Goal: Task Accomplishment & Management: Manage account settings

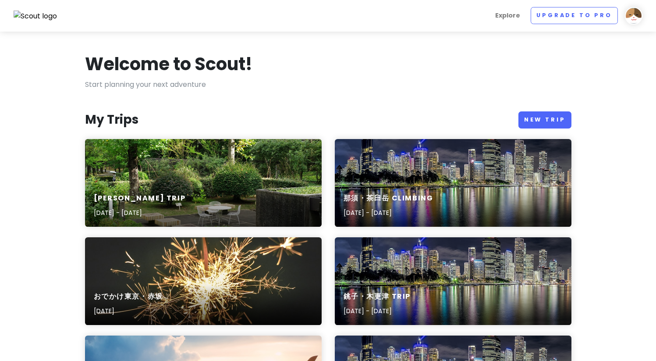
click at [635, 19] on img at bounding box center [634, 16] width 18 height 18
click at [473, 74] on div "Welcome to Scout!" at bounding box center [328, 66] width 487 height 26
click at [555, 120] on link "New Trip" at bounding box center [545, 119] width 53 height 17
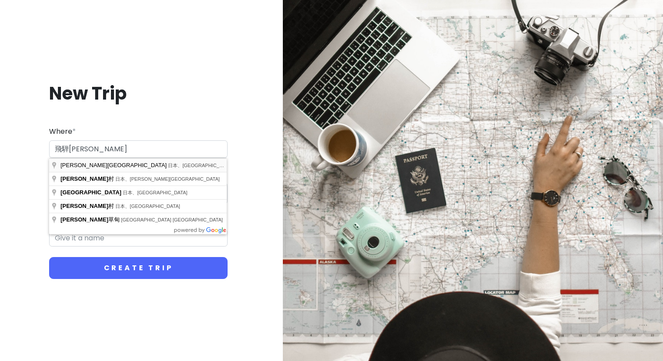
type input "日本、[GEOGRAPHIC_DATA][PERSON_NAME][GEOGRAPHIC_DATA]"
type input "[PERSON_NAME]市 Trip"
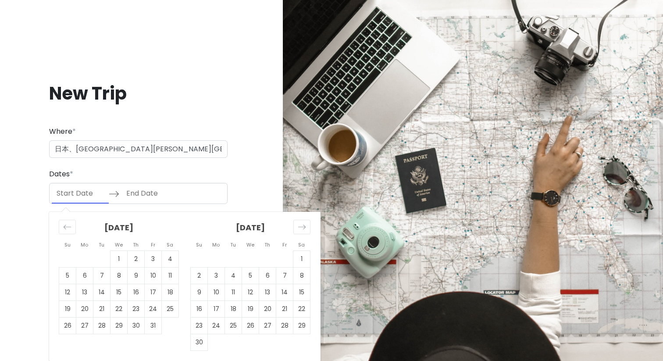
click at [78, 196] on input "Start Date" at bounding box center [80, 193] width 57 height 20
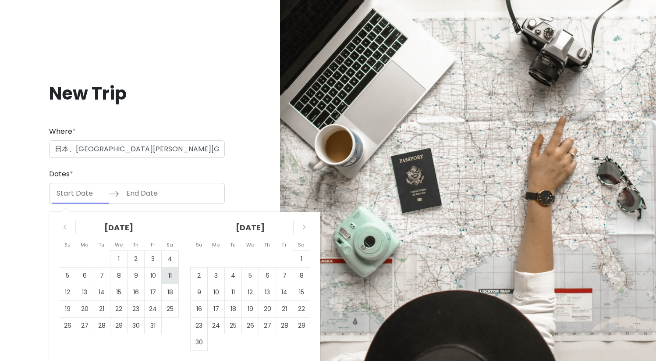
click at [172, 274] on td "11" at bounding box center [170, 275] width 17 height 17
type input "[DATE]"
click at [80, 289] on td "13" at bounding box center [84, 292] width 17 height 17
type input "[DATE]"
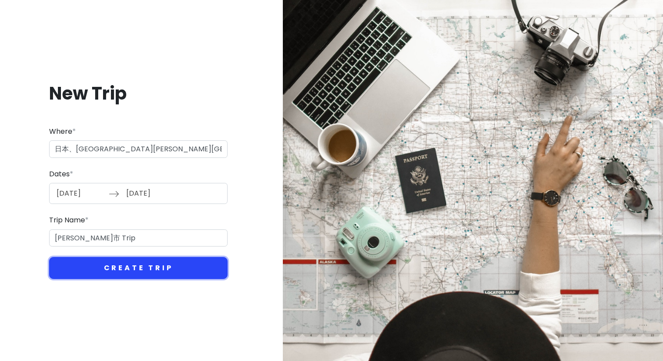
click at [121, 274] on button "Create Trip" at bounding box center [138, 268] width 178 height 22
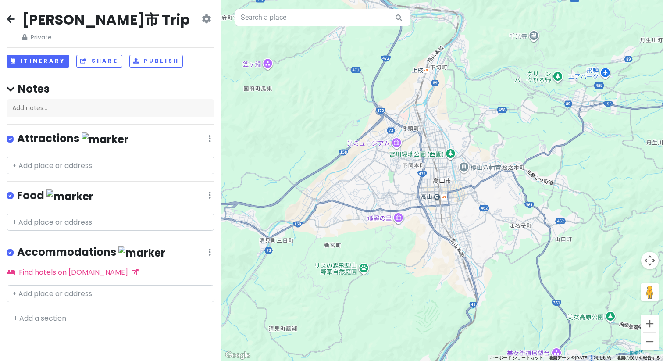
click at [208, 19] on icon at bounding box center [206, 18] width 9 height 7
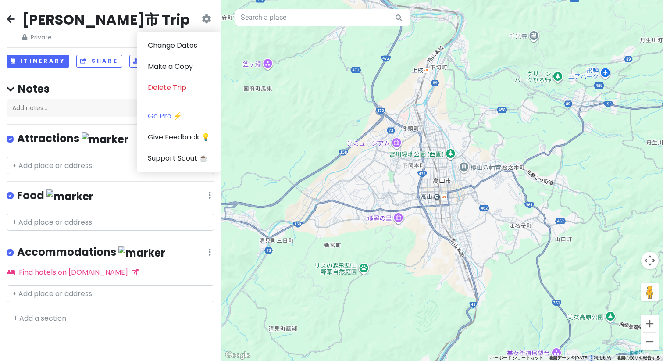
click at [56, 23] on h2 "[PERSON_NAME]市 Trip" at bounding box center [106, 20] width 168 height 18
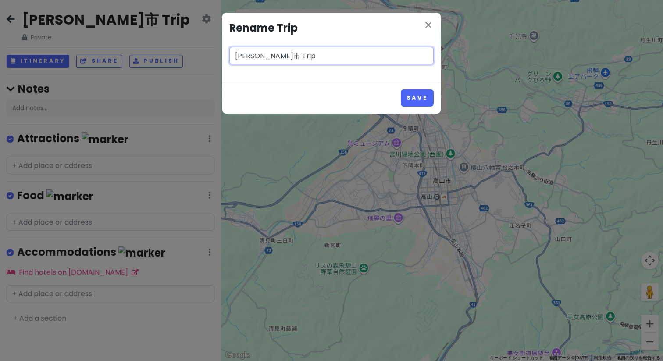
drag, startPoint x: 253, startPoint y: 56, endPoint x: 200, endPoint y: 53, distance: 53.5
click at [201, 53] on div "close Rename Trip [PERSON_NAME][GEOGRAPHIC_DATA] Trip Save" at bounding box center [331, 180] width 663 height 361
type input "飛騨[PERSON_NAME] Trip"
click at [401, 89] on button "Save" at bounding box center [417, 97] width 33 height 17
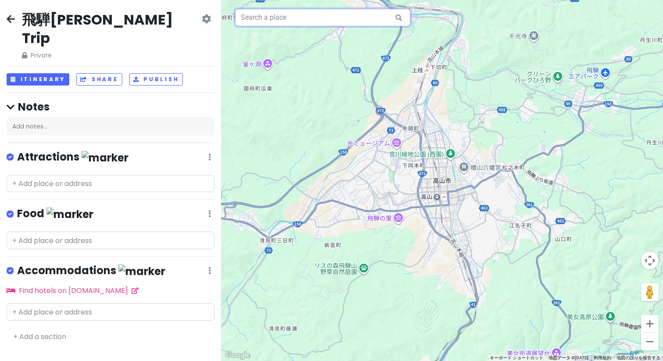
click at [350, 17] on input "text" at bounding box center [322, 18] width 175 height 18
paste input "[GEOGRAPHIC_DATA][PERSON_NAME]"
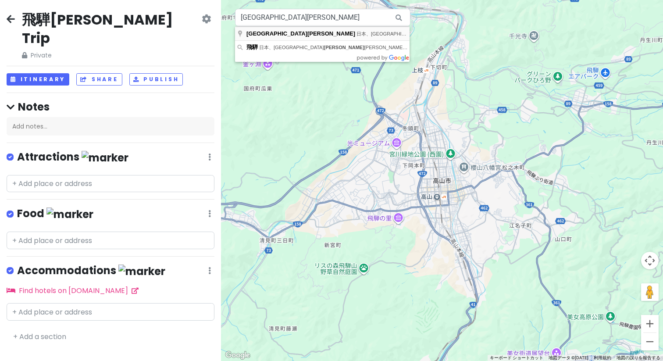
type input "日本、[STREET_ADDRESS][PERSON_NAME][PERSON_NAME][GEOGRAPHIC_DATA][PERSON_NAME]"
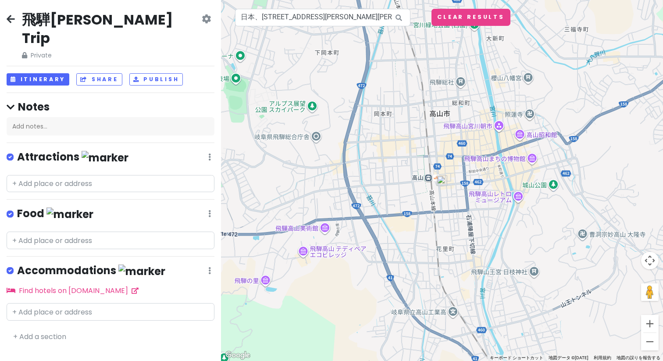
click at [444, 183] on img at bounding box center [442, 180] width 11 height 11
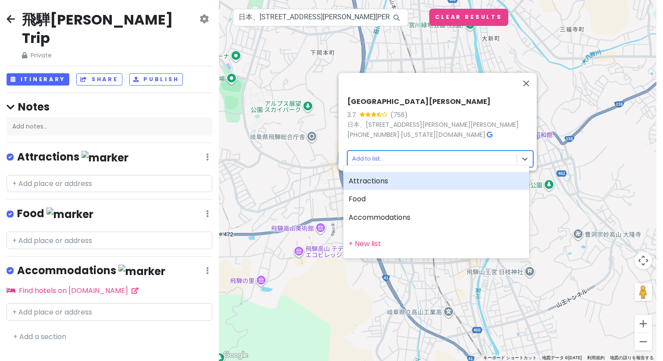
click at [435, 160] on body "飛騨[PERSON_NAME] Trip Private Change Dates Make a Copy Delete Trip Go Pro ⚡️ Giv…" at bounding box center [331, 180] width 663 height 361
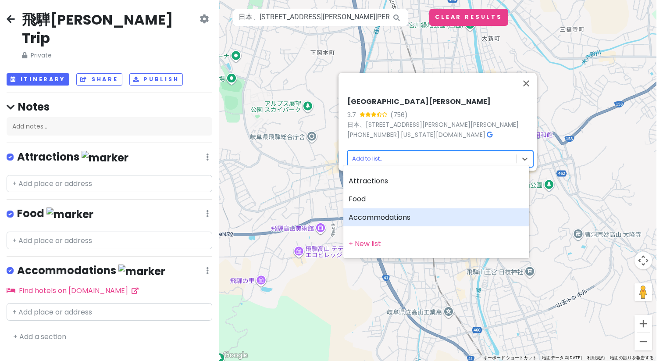
click at [442, 223] on div "Accommodations" at bounding box center [436, 217] width 186 height 18
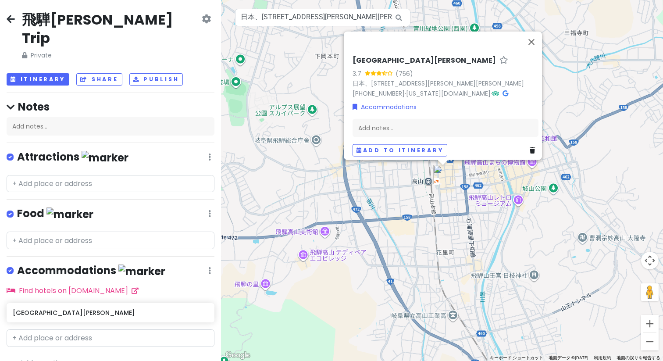
click at [103, 100] on h4 "Notes" at bounding box center [111, 107] width 208 height 14
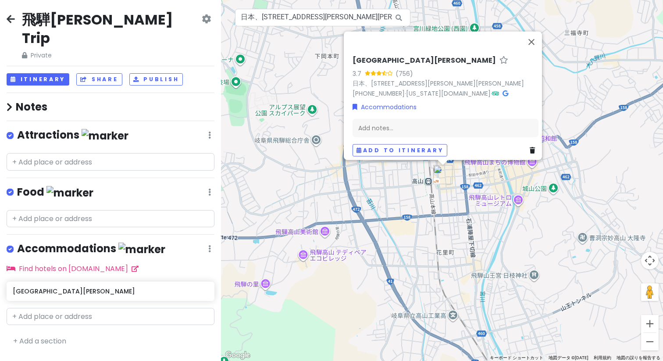
click at [103, 100] on h4 "Notes" at bounding box center [111, 107] width 208 height 14
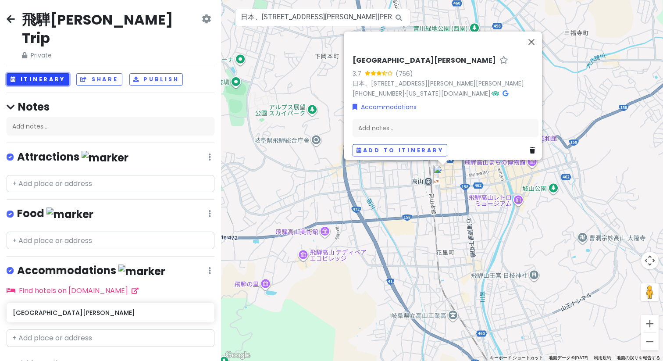
click at [51, 73] on button "Itinerary" at bounding box center [38, 79] width 63 height 13
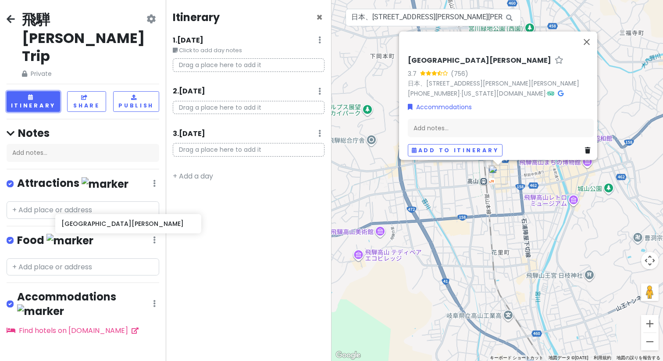
scroll to position [2, 0]
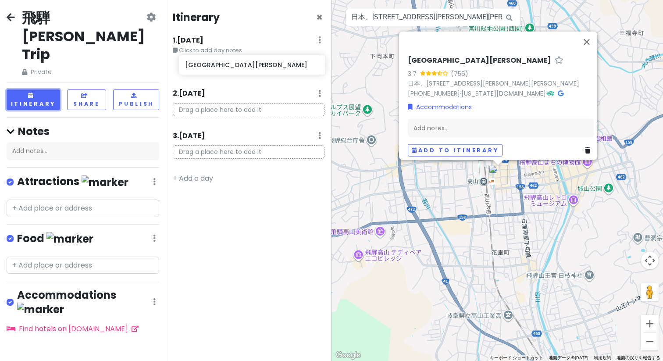
drag, startPoint x: 86, startPoint y: 300, endPoint x: 259, endPoint y: 64, distance: 291.7
click at [259, 64] on div "飛騨[PERSON_NAME] Trip Private Change Dates Make a Copy Delete Trip Go Pro ⚡️ Giv…" at bounding box center [331, 180] width 663 height 361
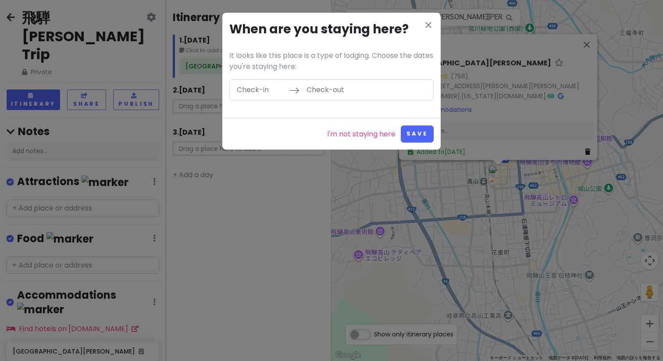
click at [271, 91] on input "Check-in" at bounding box center [260, 90] width 57 height 20
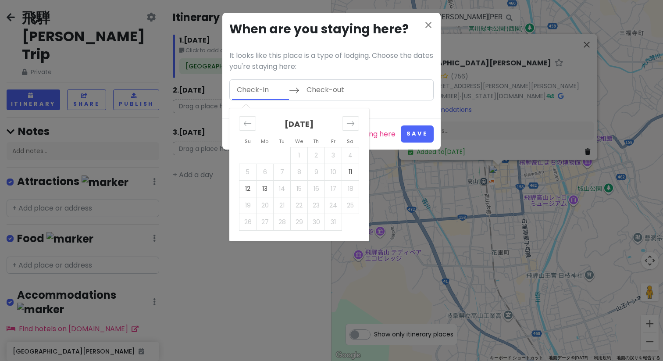
drag, startPoint x: 347, startPoint y: 171, endPoint x: 339, endPoint y: 172, distance: 7.9
click at [347, 171] on td "11" at bounding box center [350, 172] width 17 height 17
type input "[DATE]"
click at [260, 195] on td "13" at bounding box center [264, 188] width 17 height 17
type input "[DATE]"
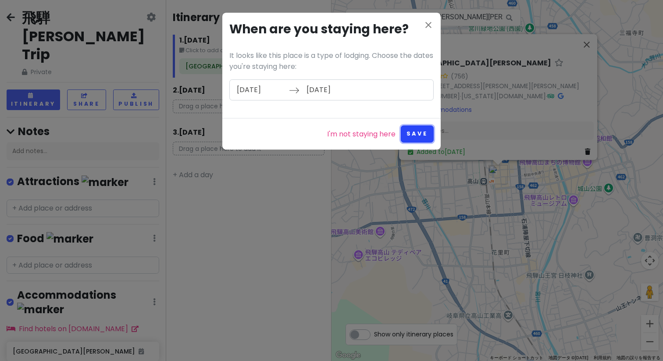
click at [412, 133] on button "Save" at bounding box center [417, 133] width 33 height 17
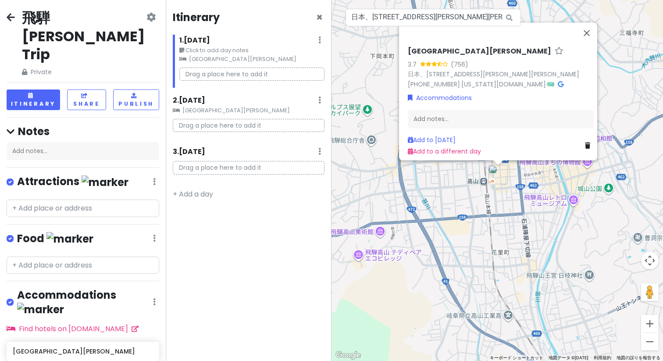
click at [242, 109] on small "[GEOGRAPHIC_DATA][PERSON_NAME]" at bounding box center [249, 110] width 152 height 9
click at [267, 60] on small "[GEOGRAPHIC_DATA][PERSON_NAME]" at bounding box center [251, 59] width 145 height 9
click at [448, 135] on link "Add to [DATE]" at bounding box center [432, 139] width 48 height 9
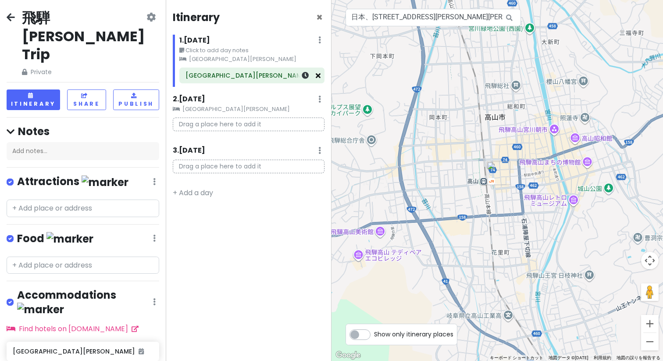
click at [317, 77] on icon at bounding box center [318, 75] width 5 height 7
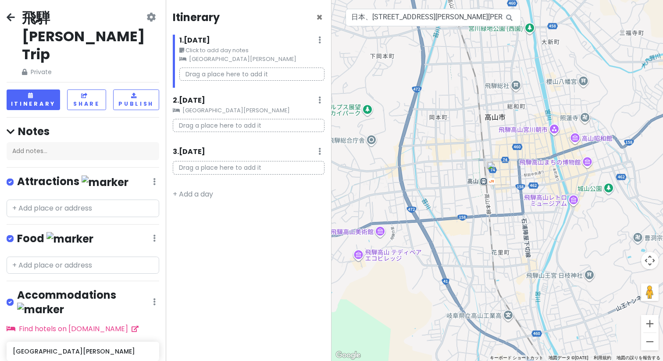
click at [254, 57] on small "[GEOGRAPHIC_DATA][PERSON_NAME]" at bounding box center [251, 59] width 145 height 9
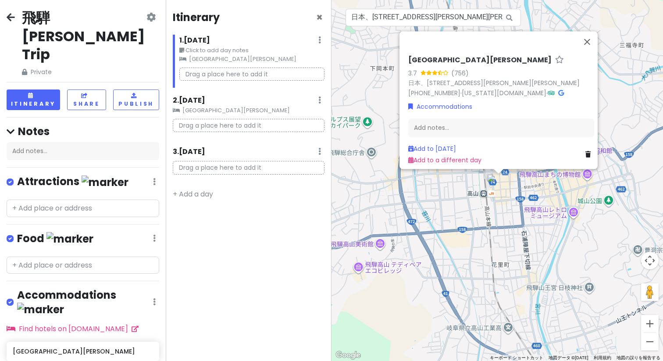
click at [292, 94] on div "Itinerary × 1 . [DATE] Edit Day Notes Clear Lodging Delete Day Click to add day…" at bounding box center [249, 180] width 166 height 361
click at [318, 98] on icon at bounding box center [319, 99] width 3 height 7
click at [323, 43] on div "1 . [DATE] Edit Day Notes Clear Lodging Delete Day" at bounding box center [251, 42] width 145 height 15
click at [318, 40] on div "1 . [DATE] Edit Day Notes Clear Lodging Delete Day" at bounding box center [251, 42] width 145 height 15
click at [319, 40] on icon at bounding box center [319, 39] width 3 height 7
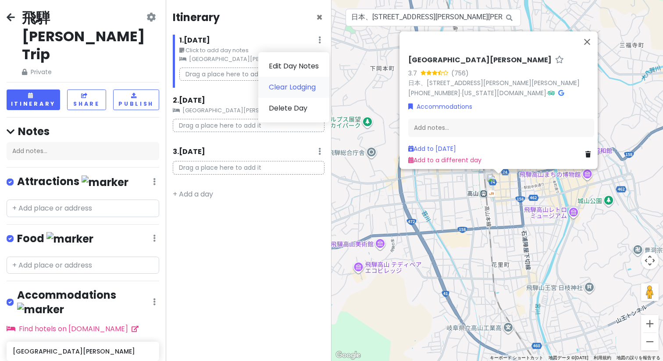
click at [314, 86] on link "Clear Lodging" at bounding box center [293, 87] width 71 height 21
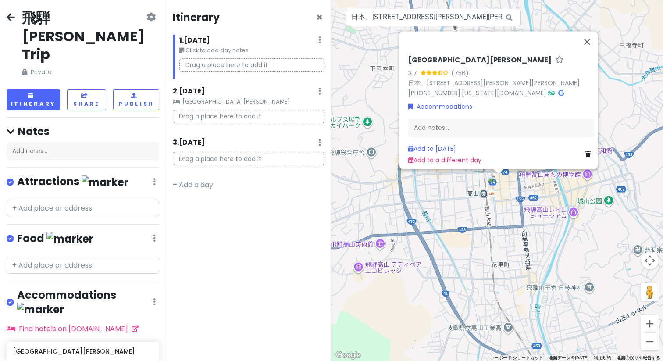
click at [321, 91] on div "2 . [DATE] Add Day Notes Clear Lodging Delete Day" at bounding box center [249, 93] width 152 height 15
click at [320, 92] on icon at bounding box center [319, 91] width 3 height 7
click at [314, 141] on link "Clear Lodging" at bounding box center [292, 138] width 72 height 21
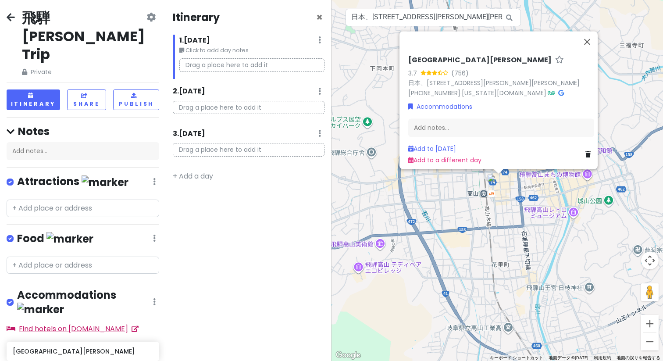
click at [244, 65] on p "Drag a place here to add it" at bounding box center [251, 65] width 145 height 14
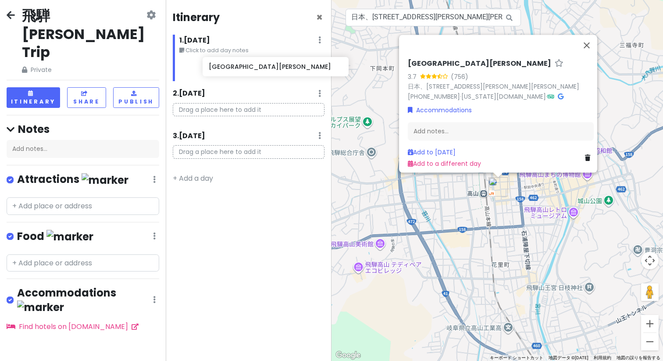
drag, startPoint x: 54, startPoint y: 304, endPoint x: 250, endPoint y: 72, distance: 303.6
click at [250, 72] on div "飛騨[PERSON_NAME] Trip Private Change Dates Make a Copy Delete Trip Go Pro ⚡️ Giv…" at bounding box center [331, 180] width 663 height 361
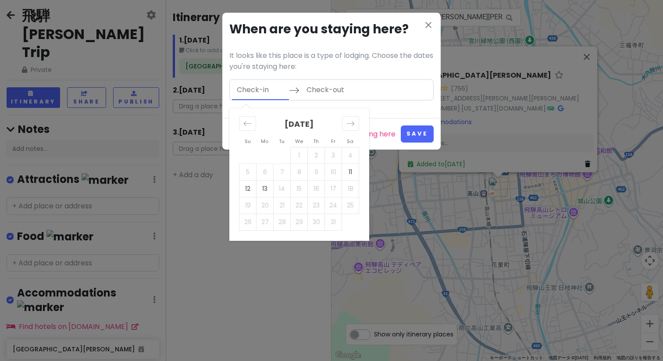
click at [248, 96] on input "Check-in" at bounding box center [260, 90] width 57 height 20
click at [348, 172] on td "11" at bounding box center [350, 172] width 17 height 17
type input "[DATE]"
click at [262, 188] on td "13" at bounding box center [264, 188] width 17 height 17
type input "[DATE]"
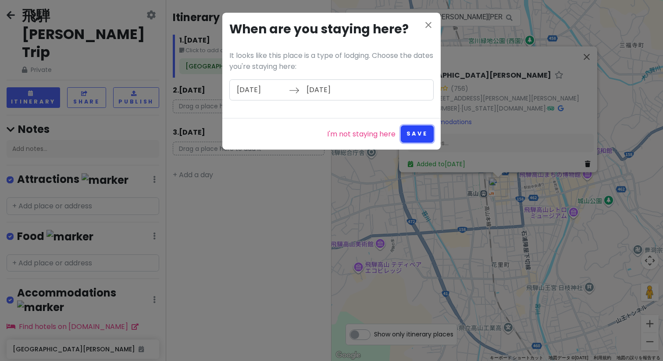
click at [419, 132] on button "Save" at bounding box center [417, 133] width 33 height 17
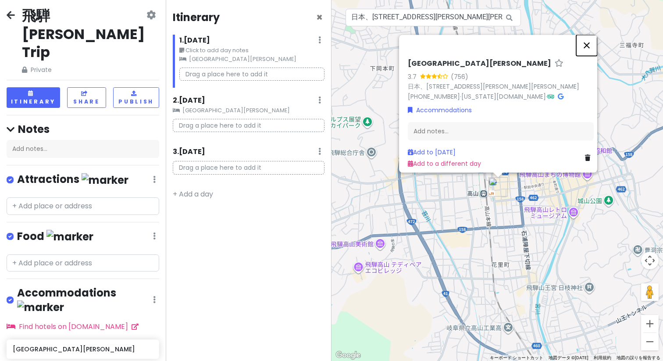
click at [594, 39] on button "閉じる" at bounding box center [586, 45] width 21 height 21
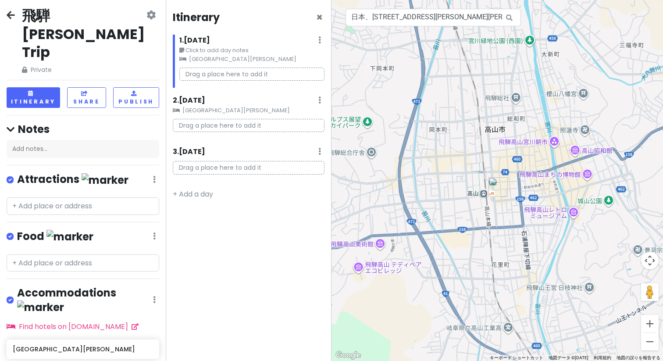
click at [323, 16] on div "Itinerary ×" at bounding box center [249, 19] width 152 height 17
click at [320, 18] on span "×" at bounding box center [319, 17] width 7 height 14
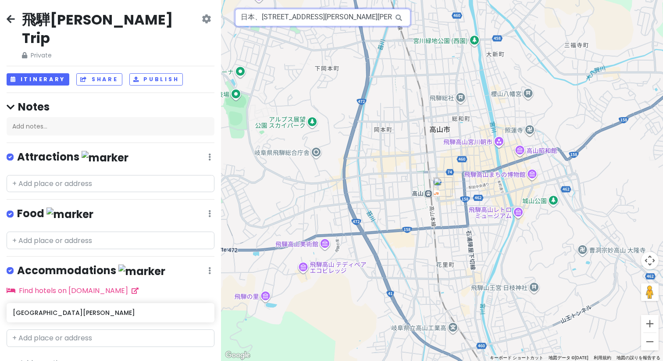
click at [320, 18] on input "日本、[STREET_ADDRESS][PERSON_NAME][PERSON_NAME][GEOGRAPHIC_DATA][PERSON_NAME]" at bounding box center [322, 18] width 175 height 18
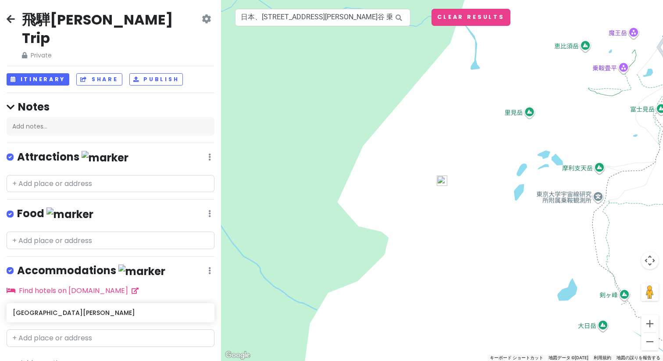
click at [439, 184] on img at bounding box center [442, 180] width 11 height 11
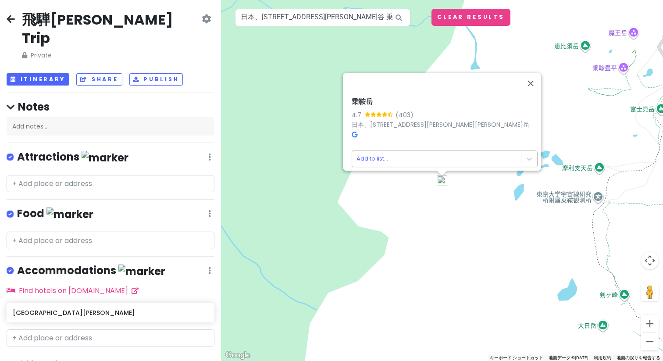
click at [430, 152] on body "飛騨[PERSON_NAME] Trip Private Change Dates Make a Copy Delete Trip Go Pro ⚡️ Giv…" at bounding box center [331, 180] width 663 height 361
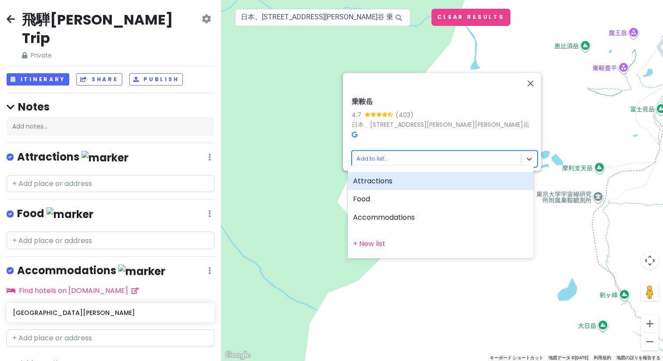
click at [430, 188] on div "Attractions" at bounding box center [441, 181] width 186 height 18
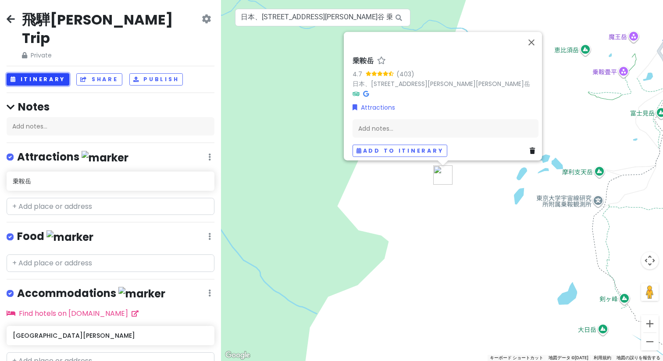
click at [52, 73] on button "Itinerary" at bounding box center [38, 79] width 63 height 13
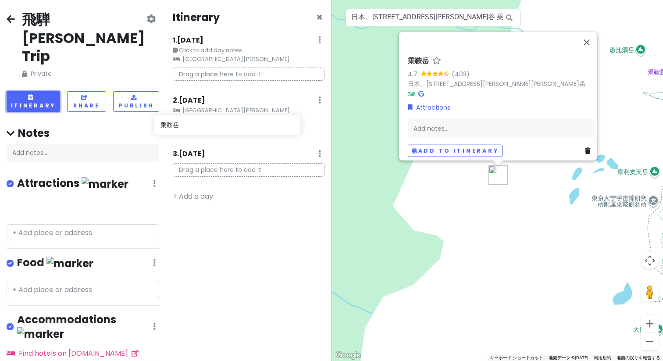
drag, startPoint x: 101, startPoint y: 172, endPoint x: 249, endPoint y: 127, distance: 154.5
click at [249, 127] on div "飛騨[PERSON_NAME] Trip Private Change Dates Make a Copy Delete Trip Go Pro ⚡️ Giv…" at bounding box center [331, 180] width 663 height 361
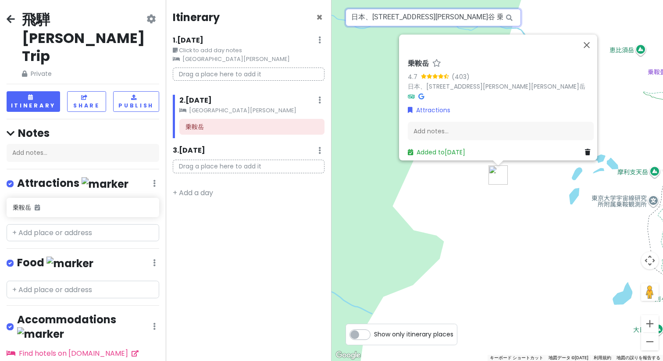
click at [380, 20] on input "日本、[STREET_ADDRESS][PERSON_NAME]谷 乗鞍岳" at bounding box center [432, 18] width 175 height 18
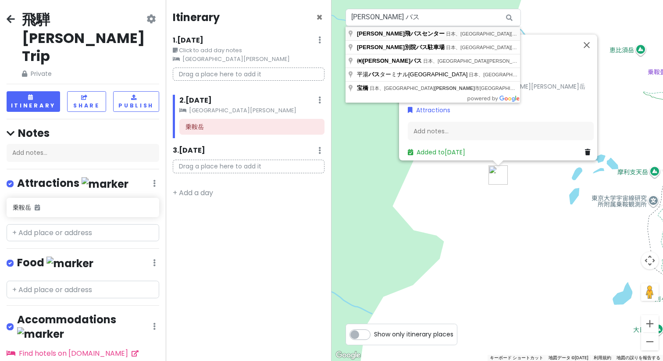
type input "日本、[STREET_ADDRESS][PERSON_NAME][PERSON_NAME][GEOGRAPHIC_DATA][PERSON_NAME]"
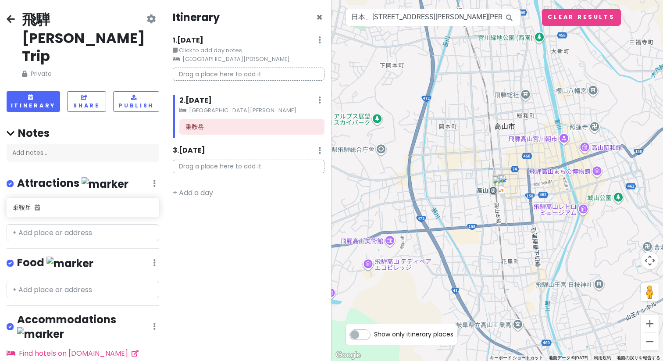
click at [497, 178] on img at bounding box center [497, 180] width 11 height 11
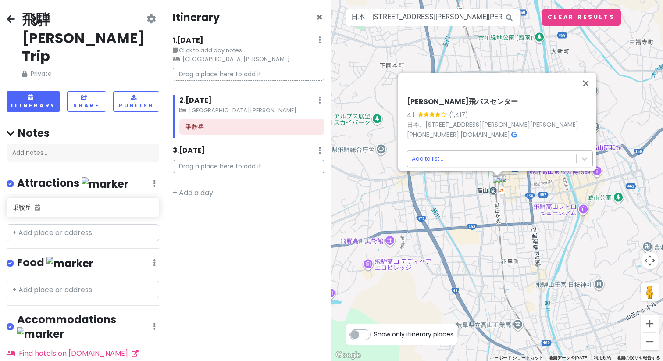
click at [493, 157] on body "飛騨[PERSON_NAME] Trip Private Change Dates Make a Copy Delete Trip Go Pro ⚡️ Giv…" at bounding box center [331, 180] width 663 height 361
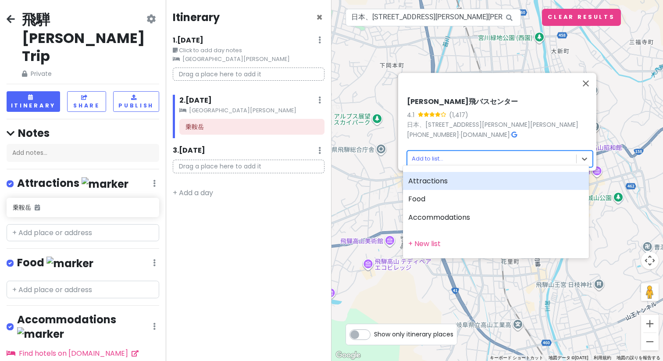
drag, startPoint x: 167, startPoint y: 280, endPoint x: 165, endPoint y: 332, distance: 52.2
click at [167, 331] on div at bounding box center [331, 180] width 663 height 361
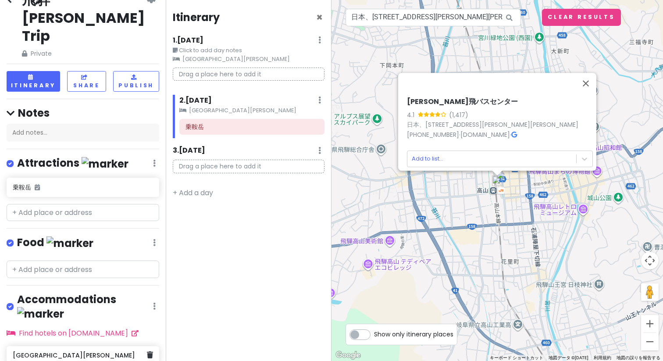
scroll to position [28, 0]
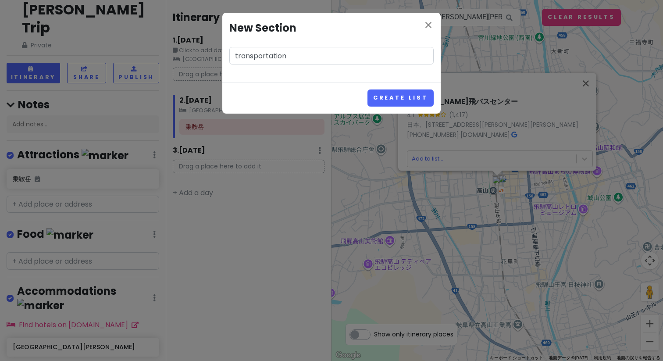
drag, startPoint x: 229, startPoint y: 57, endPoint x: 220, endPoint y: 58, distance: 8.8
click at [223, 57] on div "close New Section transportation" at bounding box center [331, 47] width 218 height 69
type input "Transportation"
click at [367, 89] on button "Create List" at bounding box center [400, 97] width 66 height 17
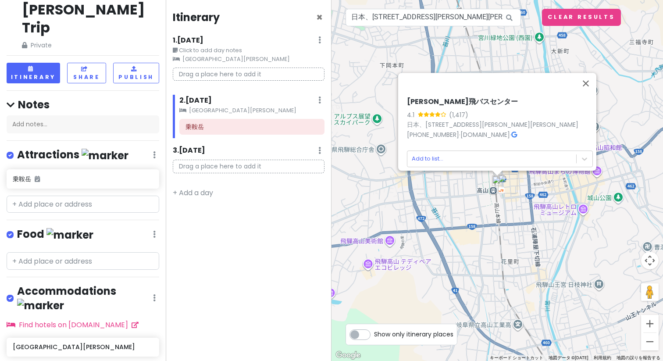
scroll to position [85, 0]
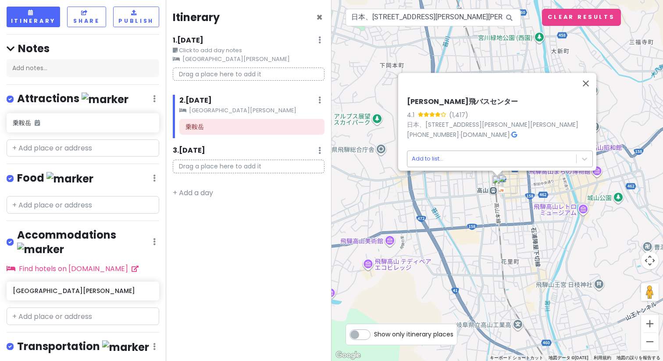
click at [451, 159] on body "飛騨[PERSON_NAME] Trip Private Change Dates Make a Copy Delete Trip Go Pro ⚡️ Giv…" at bounding box center [331, 180] width 663 height 361
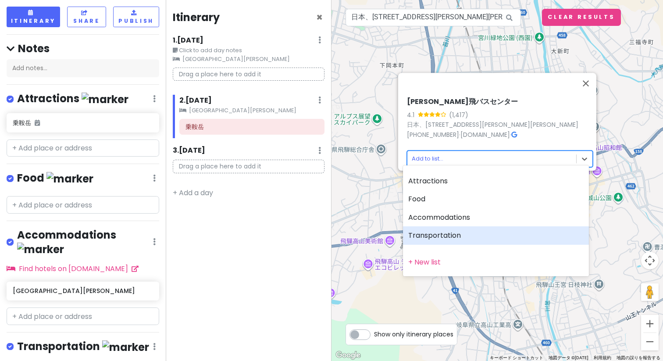
click at [469, 229] on div "Transportation" at bounding box center [496, 235] width 186 height 18
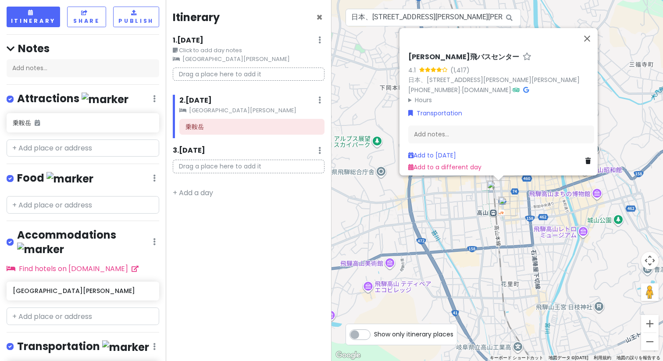
scroll to position [87, 0]
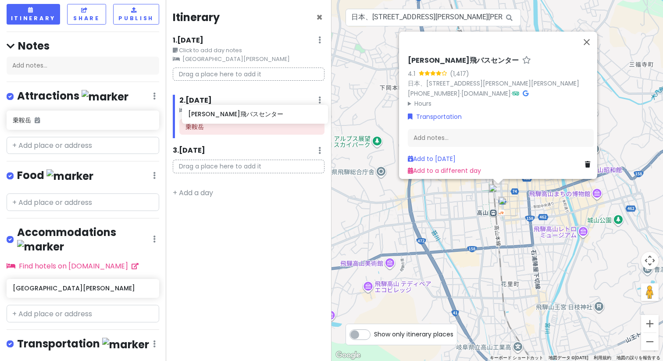
drag, startPoint x: 77, startPoint y: 320, endPoint x: 252, endPoint y: 117, distance: 268.2
click at [252, 117] on div "飛騨[PERSON_NAME] Trip Private Change Dates Make a Copy Delete Trip Go Pro ⚡️ Giv…" at bounding box center [331, 180] width 663 height 361
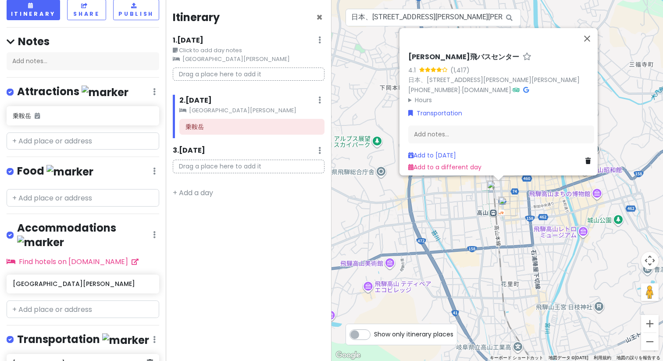
scroll to position [92, 0]
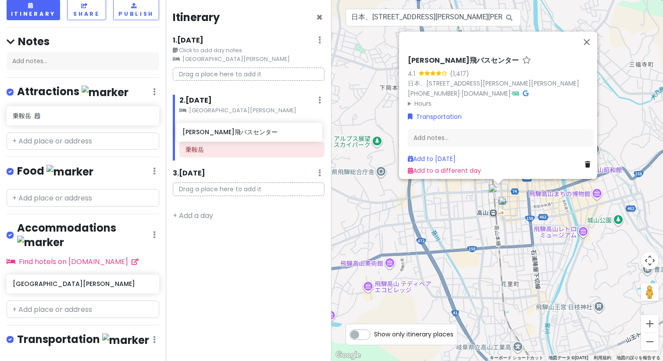
drag, startPoint x: 74, startPoint y: 317, endPoint x: 244, endPoint y: 135, distance: 249.1
click at [244, 135] on div "飛騨[PERSON_NAME] Trip Private Change Dates Make a Copy Delete Trip Go Pro ⚡️ Giv…" at bounding box center [331, 180] width 663 height 361
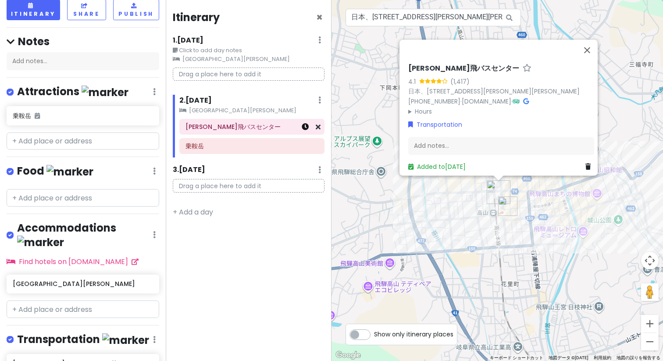
click at [306, 128] on icon at bounding box center [305, 126] width 7 height 7
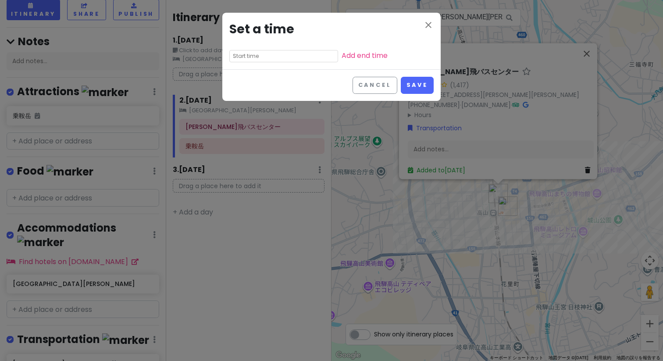
click at [269, 55] on input "text" at bounding box center [283, 56] width 109 height 12
paste input "text"
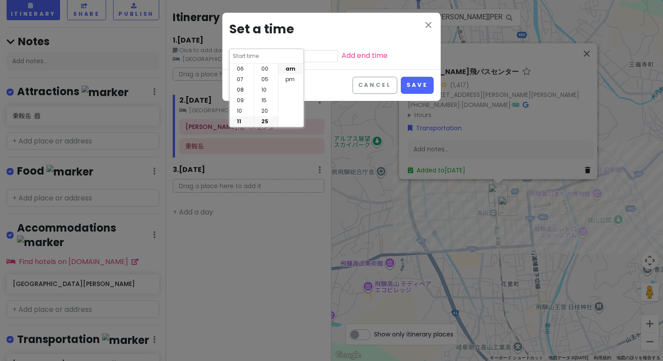
scroll to position [53, 0]
click at [240, 78] on li "07" at bounding box center [242, 79] width 24 height 11
type input "7:25 am"
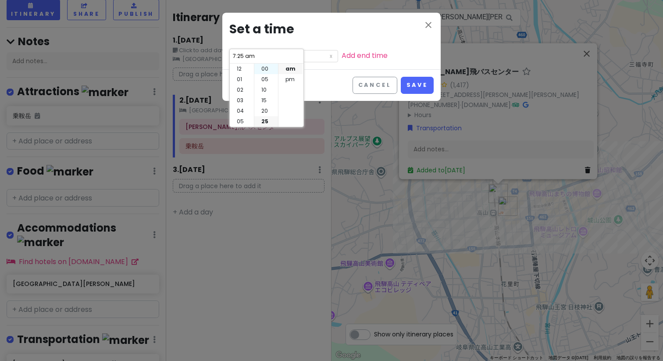
click at [263, 70] on li "00" at bounding box center [266, 69] width 24 height 11
type input "7:00 am"
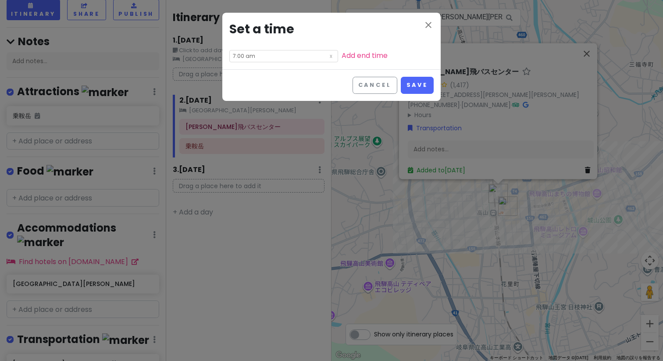
click at [341, 77] on div "Cancel Save" at bounding box center [331, 85] width 218 height 32
click at [248, 60] on input "7:00 am" at bounding box center [283, 56] width 109 height 12
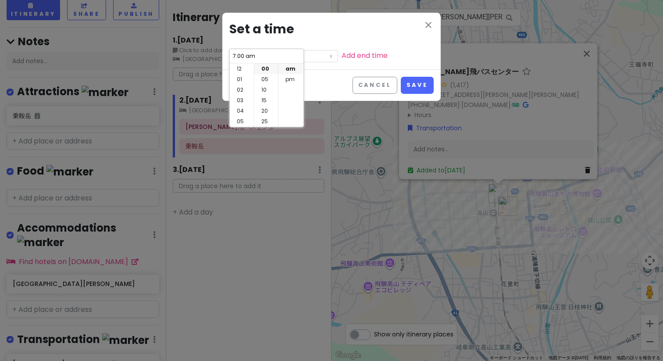
scroll to position [63, 0]
click at [237, 69] on li "06" at bounding box center [242, 69] width 24 height 11
type input "6:00 am"
click at [267, 71] on li "30" at bounding box center [266, 69] width 24 height 11
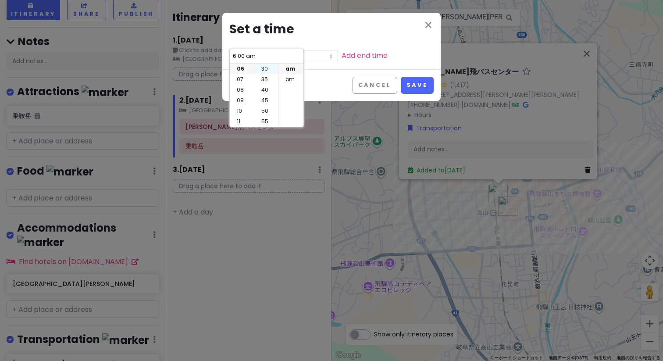
type input "6:30 am"
click at [320, 70] on div "Cancel Save" at bounding box center [331, 85] width 218 height 32
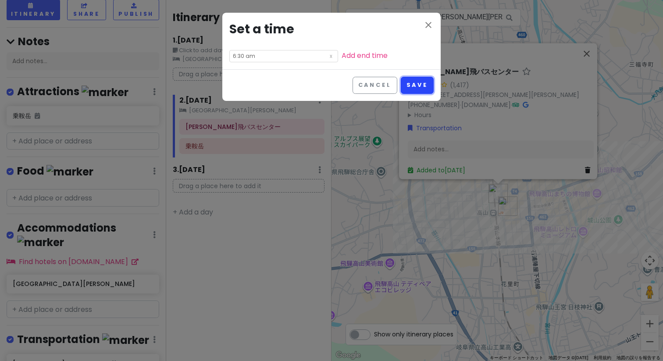
click at [413, 82] on button "Save" at bounding box center [417, 85] width 33 height 17
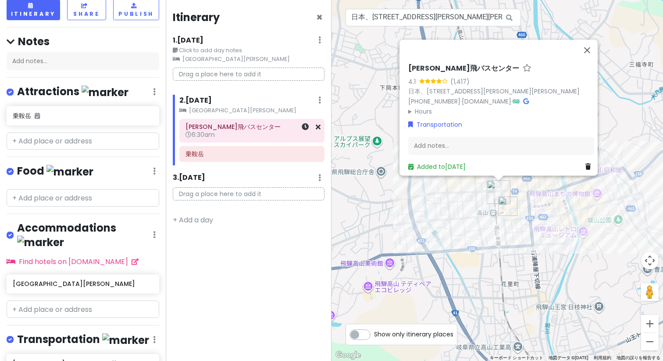
click at [267, 136] on h6 "6:30am" at bounding box center [251, 135] width 133 height 8
click at [250, 129] on h6 "[PERSON_NAME]飛バスセンター" at bounding box center [251, 127] width 133 height 8
click at [304, 128] on icon at bounding box center [305, 126] width 7 height 7
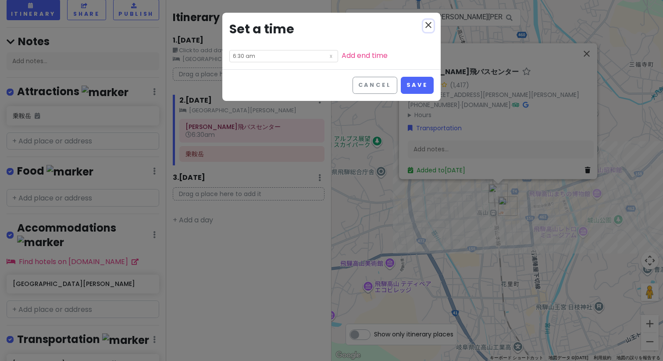
click at [426, 22] on icon "close" at bounding box center [428, 25] width 11 height 11
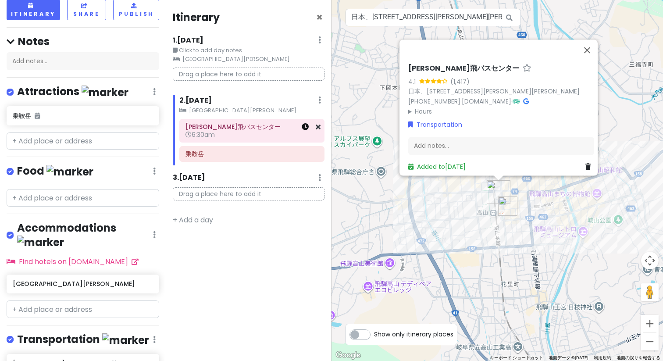
click at [306, 129] on icon at bounding box center [305, 126] width 7 height 7
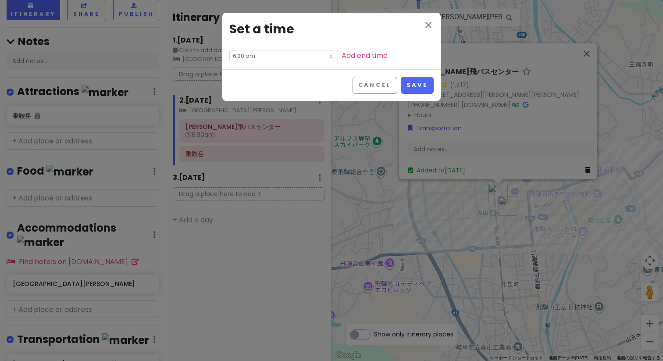
click at [243, 55] on input "6:30 am" at bounding box center [283, 56] width 109 height 12
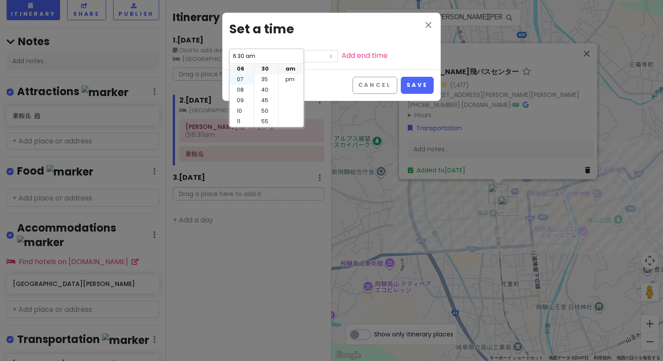
click at [240, 81] on li "07" at bounding box center [242, 79] width 24 height 11
type input "7:30 am"
click at [263, 70] on li "00" at bounding box center [266, 69] width 24 height 11
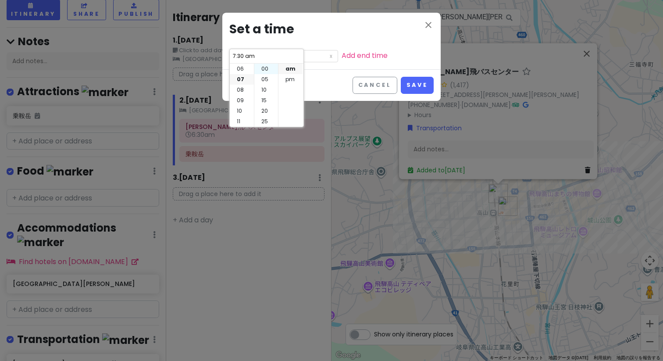
type input "7:00 am"
click at [415, 82] on button "Save" at bounding box center [417, 85] width 33 height 17
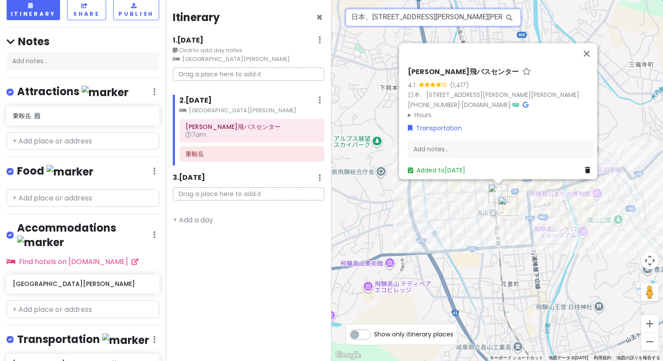
click at [405, 18] on input "日本、[STREET_ADDRESS][PERSON_NAME][PERSON_NAME][GEOGRAPHIC_DATA][PERSON_NAME]" at bounding box center [432, 18] width 175 height 18
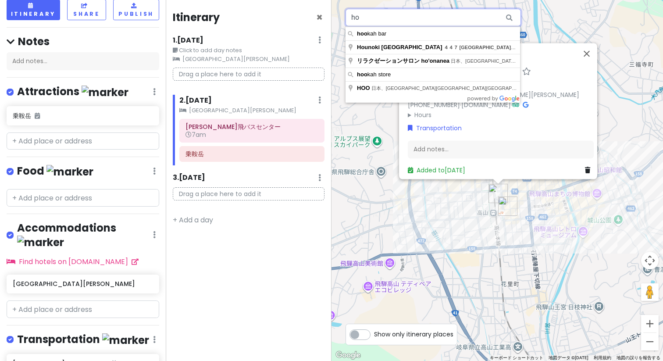
type input "h"
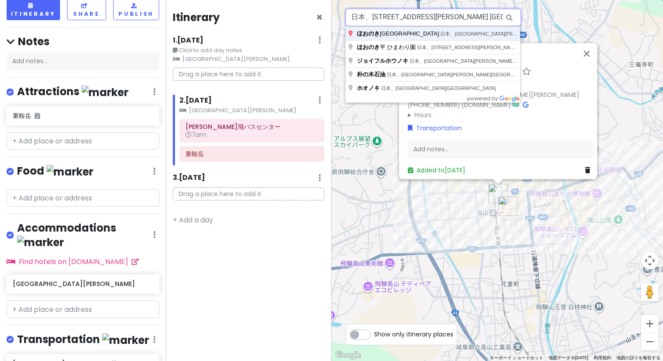
type input "日本、[STREET_ADDRESS][PERSON_NAME] [GEOGRAPHIC_DATA]"
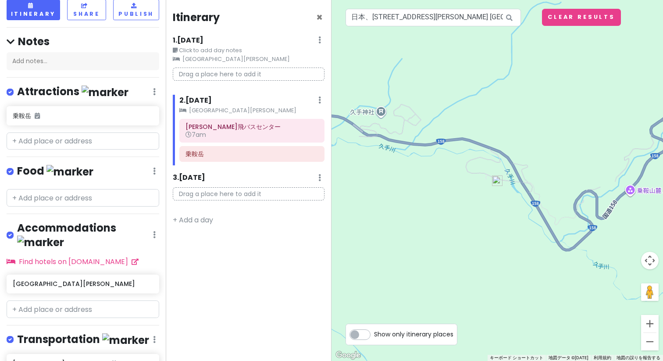
click at [499, 183] on img at bounding box center [497, 180] width 11 height 11
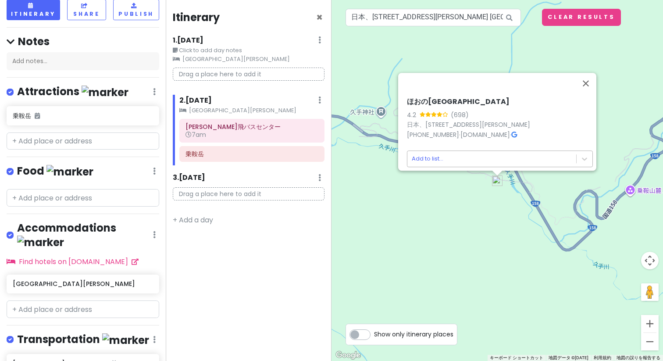
click at [498, 157] on body "飛騨[PERSON_NAME] Trip Private Change Dates Make a Copy Delete Trip Go Pro ⚡️ Giv…" at bounding box center [331, 180] width 663 height 361
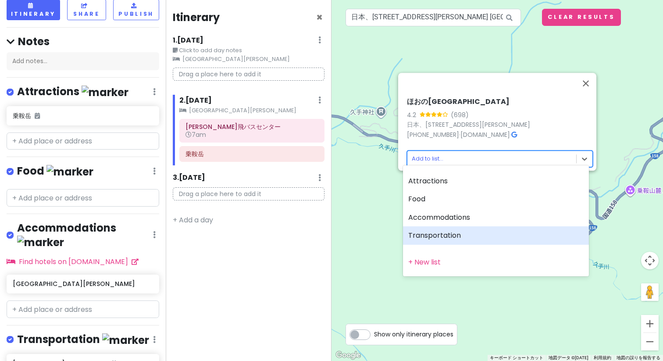
click at [505, 241] on div "Transportation" at bounding box center [496, 235] width 186 height 18
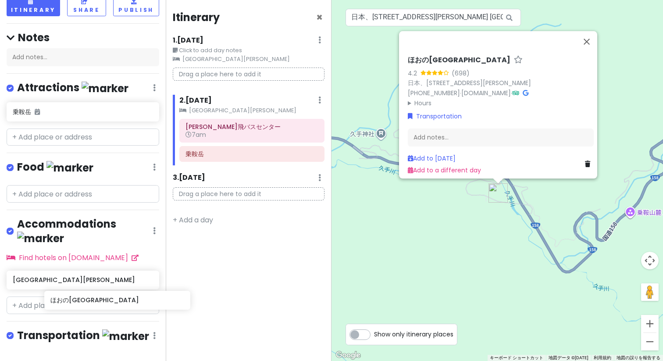
scroll to position [96, 0]
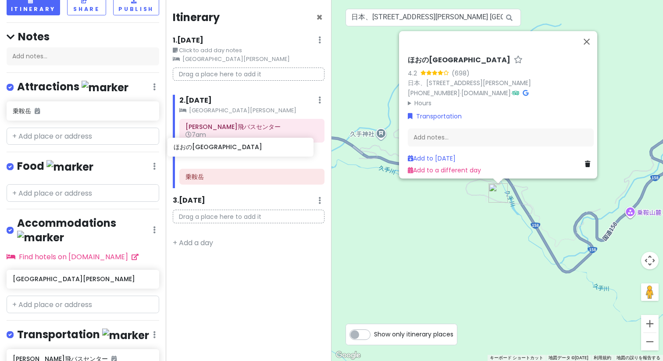
drag, startPoint x: 101, startPoint y: 343, endPoint x: 263, endPoint y: 153, distance: 250.0
click at [263, 153] on div "飛騨[PERSON_NAME] Trip Private Change Dates Make a Copy Delete Trip Go Pro ⚡️ Giv…" at bounding box center [331, 180] width 663 height 361
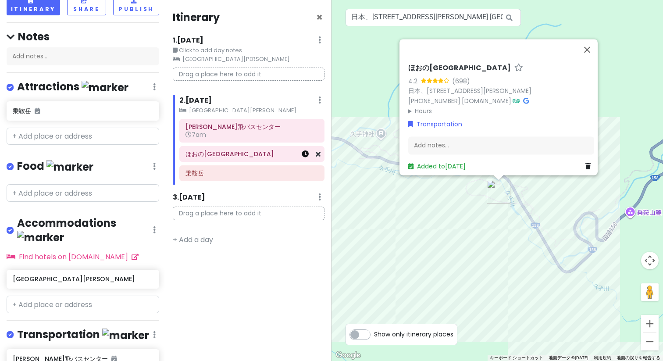
click at [306, 155] on icon at bounding box center [305, 153] width 7 height 7
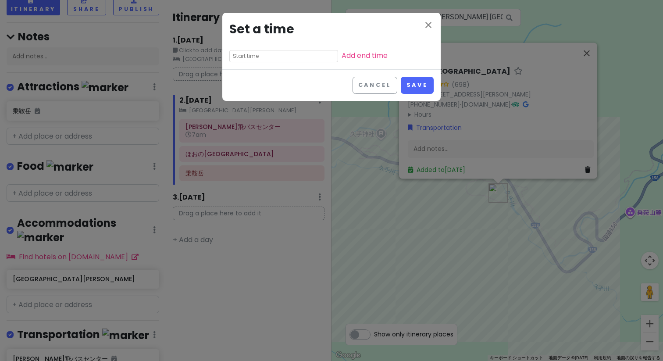
click at [244, 55] on input "text" at bounding box center [283, 56] width 109 height 12
click at [244, 55] on input at bounding box center [266, 56] width 68 height 9
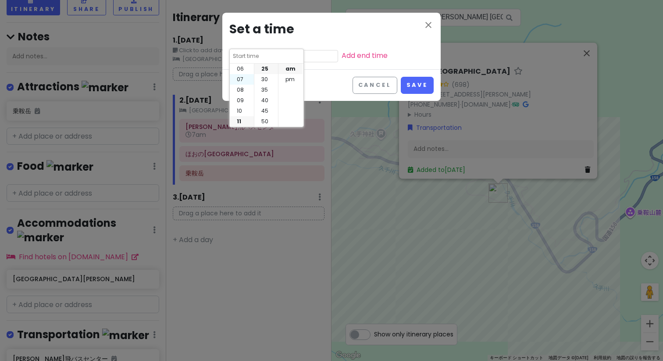
click at [238, 77] on li "07" at bounding box center [242, 79] width 24 height 11
type input "7:25 am"
click at [265, 121] on li "55" at bounding box center [266, 121] width 24 height 11
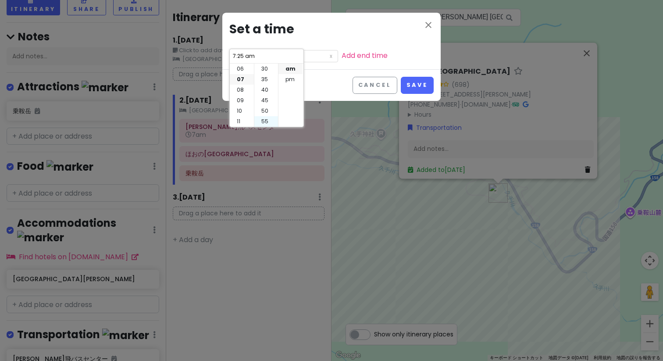
type input "7:55 am"
click at [423, 87] on button "Save" at bounding box center [417, 85] width 33 height 17
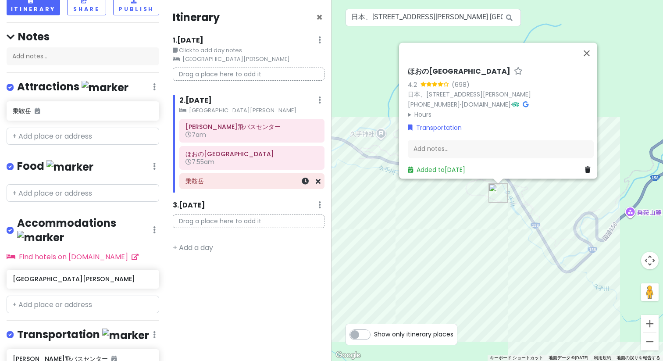
click at [305, 184] on icon at bounding box center [305, 181] width 7 height 7
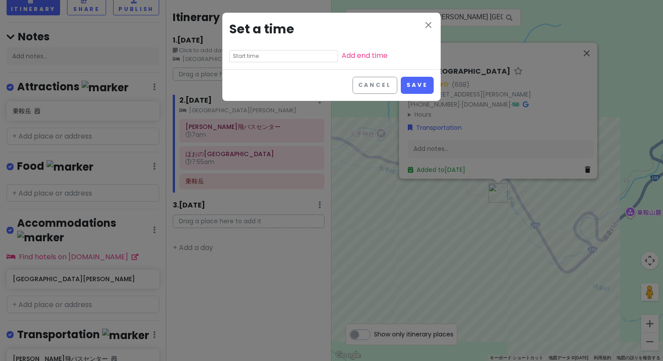
click at [266, 50] on input "text" at bounding box center [283, 56] width 109 height 12
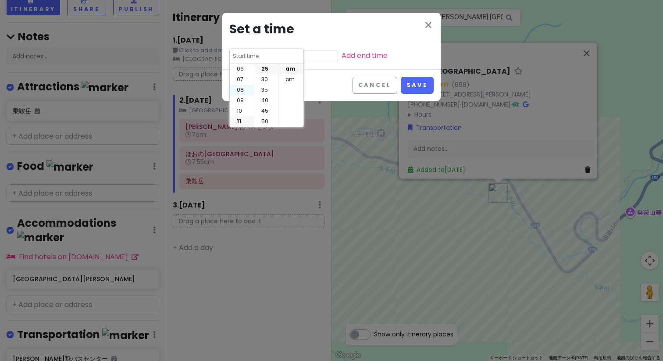
click at [245, 89] on li "08" at bounding box center [242, 90] width 24 height 11
type input "8:25 am"
click at [262, 103] on li "40" at bounding box center [266, 100] width 24 height 11
type input "8:40 am"
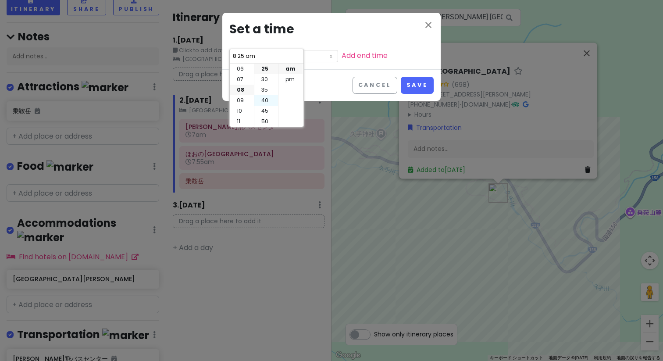
type input "8:40 am"
click at [338, 80] on div "Cancel Save" at bounding box center [331, 85] width 218 height 32
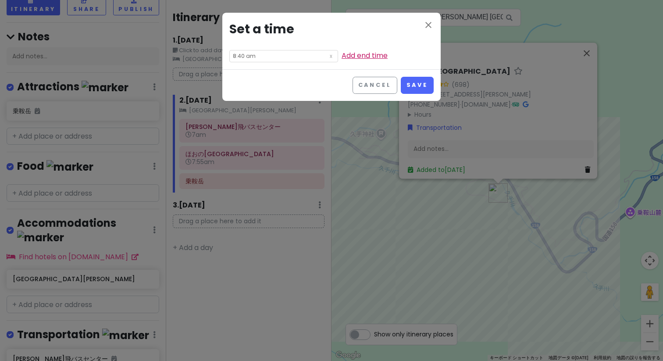
click at [341, 52] on link "Add end time" at bounding box center [364, 55] width 46 height 10
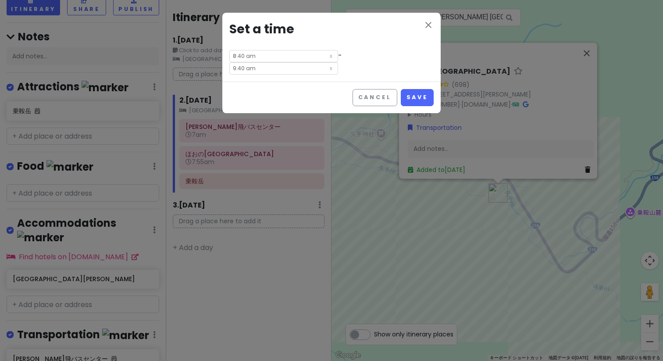
click at [301, 62] on input "9:40 am" at bounding box center [283, 68] width 109 height 12
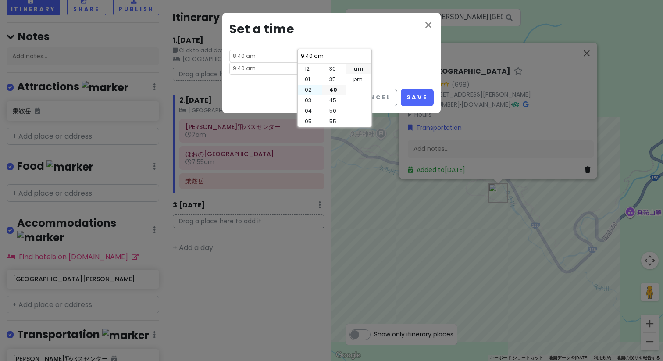
click at [310, 88] on li "02" at bounding box center [310, 90] width 24 height 11
type input "2:40 am"
click at [334, 68] on li "30" at bounding box center [334, 69] width 24 height 11
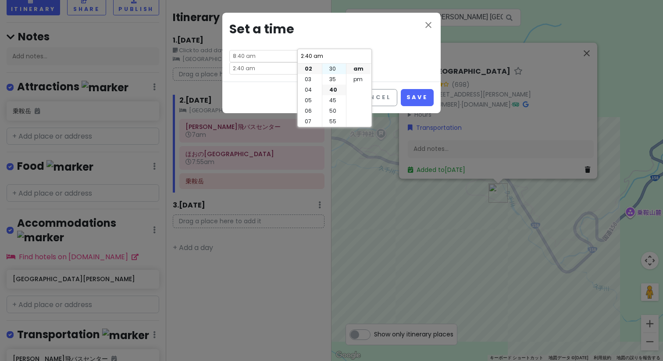
type input "2:30 am"
click at [359, 79] on li "pm" at bounding box center [358, 79] width 24 height 11
type input "2:30 pm"
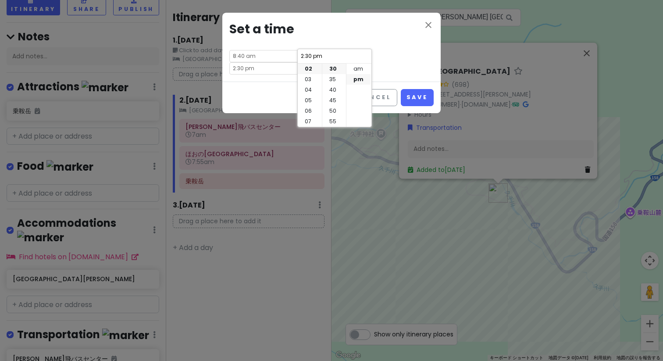
click at [418, 44] on div "close Set a time 8:40 am - 2:30 pm" at bounding box center [331, 47] width 218 height 69
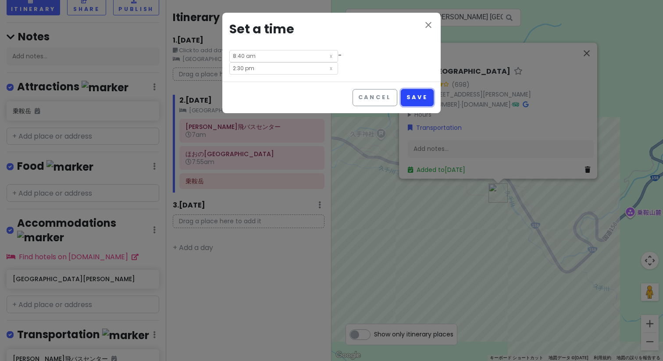
click at [426, 89] on button "Save" at bounding box center [417, 97] width 33 height 17
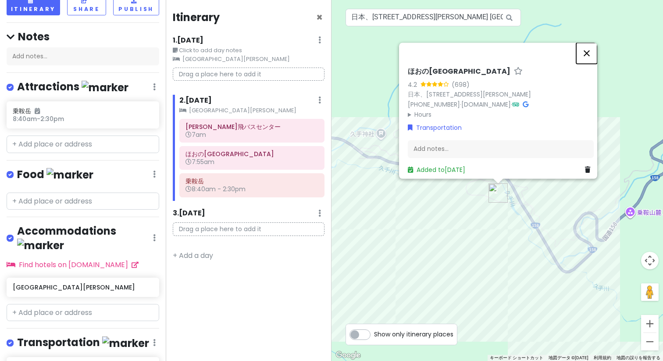
click at [596, 52] on button "閉じる" at bounding box center [586, 53] width 21 height 21
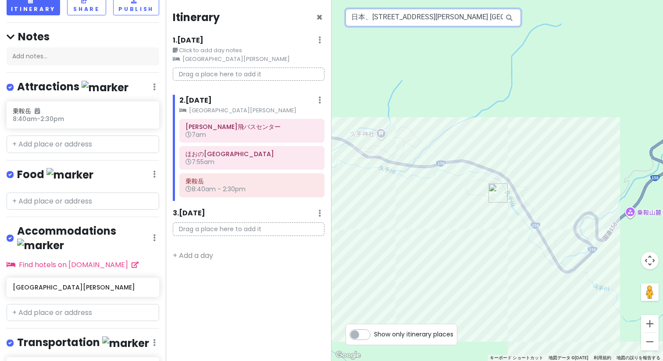
click at [397, 17] on input "日本、[STREET_ADDRESS][PERSON_NAME] [GEOGRAPHIC_DATA]" at bounding box center [432, 18] width 175 height 18
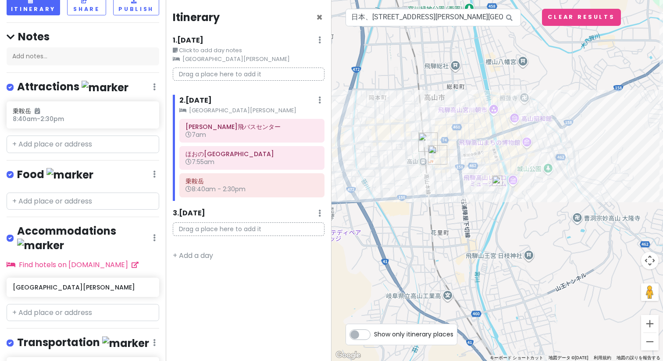
click at [434, 150] on img "飛騨高山ワシントンホテルプラザ" at bounding box center [437, 154] width 19 height 19
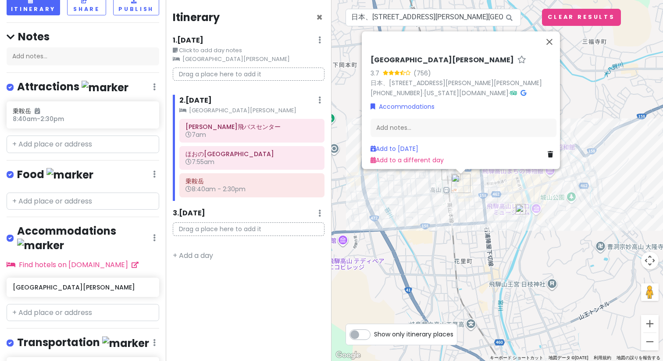
click at [447, 174] on img "高山濃飛バスセンター" at bounding box center [450, 170] width 19 height 19
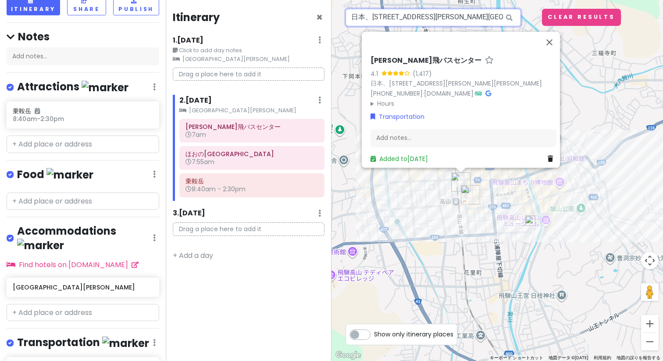
click at [448, 17] on input "日本、[STREET_ADDRESS][PERSON_NAME][GEOGRAPHIC_DATA][PERSON_NAME] [PERSON_NAME][GE…" at bounding box center [432, 18] width 175 height 18
click at [465, 18] on input "日本、[STREET_ADDRESS][PERSON_NAME][GEOGRAPHIC_DATA][PERSON_NAME] [PERSON_NAME][GE…" at bounding box center [432, 18] width 175 height 18
paste input "[PERSON_NAME][GEOGRAPHIC_DATA]"
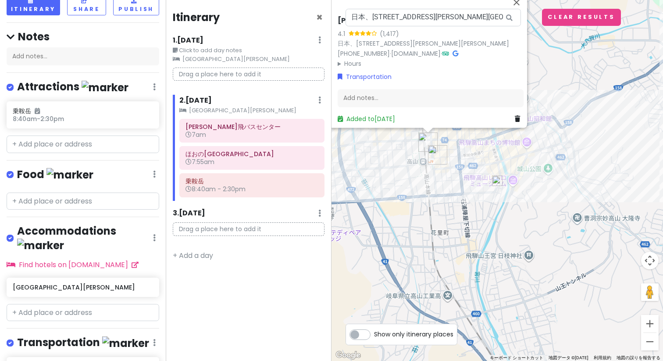
click at [498, 182] on img at bounding box center [497, 180] width 11 height 11
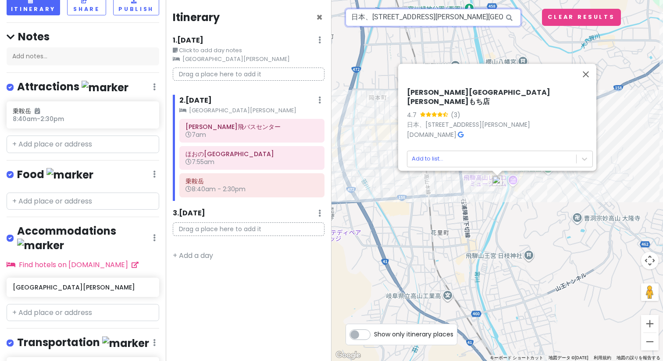
click at [447, 17] on input "日本、[STREET_ADDRESS][PERSON_NAME][GEOGRAPHIC_DATA][PERSON_NAME] [PERSON_NAME][GE…" at bounding box center [432, 18] width 175 height 18
paste input "[PERSON_NAME][GEOGRAPHIC_DATA]"
type input "日本、[STREET_ADDRESS][PERSON_NAME][GEOGRAPHIC_DATA][PERSON_NAME] [PERSON_NAME][GE…"
click at [576, 152] on body "飛騨[PERSON_NAME] Trip Private Change Dates Make a Copy Delete Trip Go Pro ⚡️ Giv…" at bounding box center [331, 180] width 663 height 361
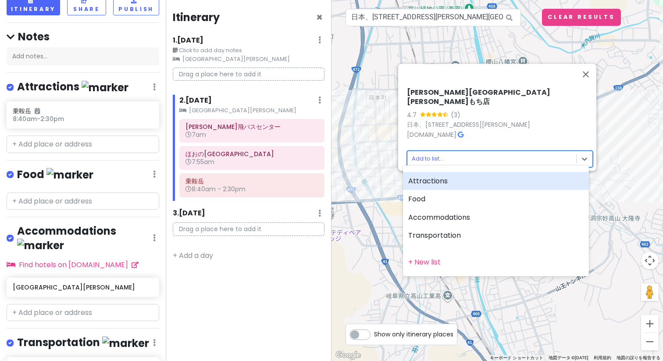
click at [558, 179] on div "Attractions" at bounding box center [496, 181] width 186 height 18
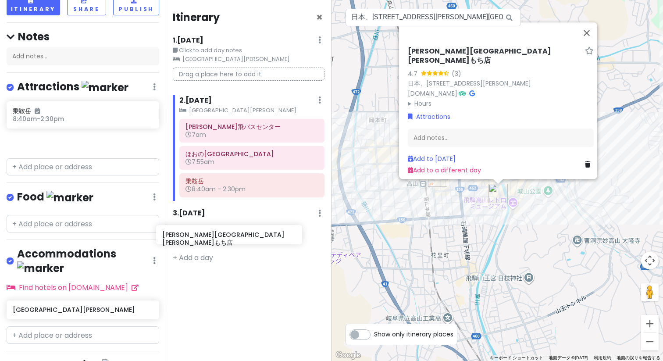
drag, startPoint x: 81, startPoint y: 110, endPoint x: 231, endPoint y: 240, distance: 198.2
click at [231, 240] on div "飛騨[PERSON_NAME] Trip Private Change Dates Make a Copy Delete Trip Go Pro ⚡️ Giv…" at bounding box center [331, 180] width 663 height 361
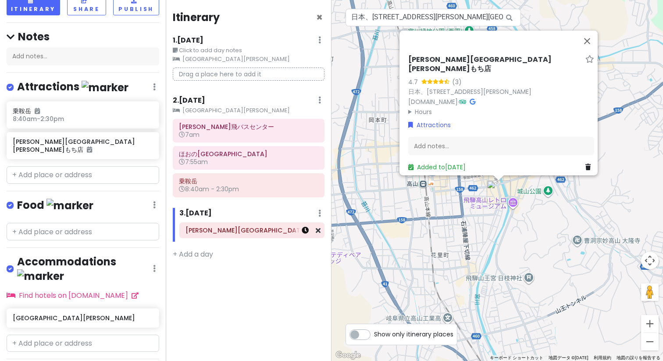
click at [307, 231] on icon at bounding box center [305, 230] width 7 height 7
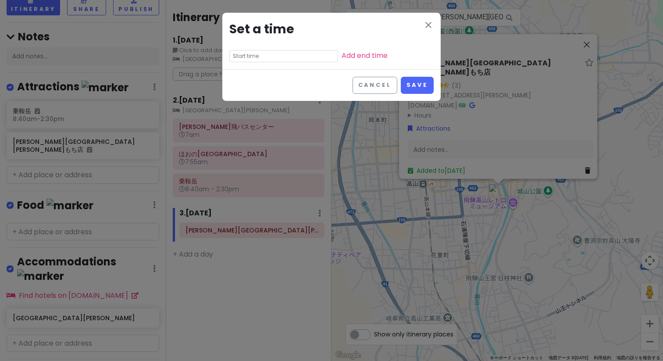
click at [243, 59] on input "text" at bounding box center [283, 56] width 109 height 12
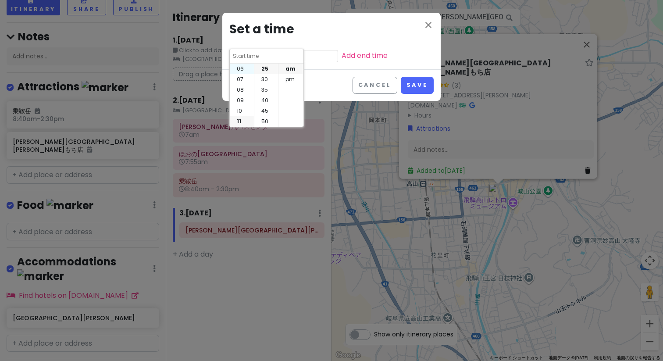
click at [242, 69] on li "06" at bounding box center [242, 69] width 24 height 11
type input "6:25 am"
click at [262, 68] on li "00" at bounding box center [266, 69] width 24 height 11
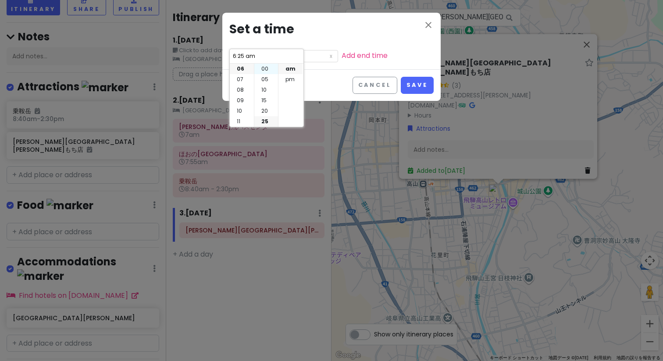
type input "6:00 am"
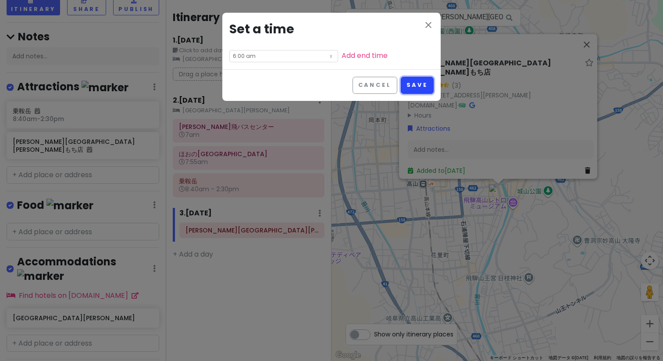
click at [414, 87] on button "Save" at bounding box center [417, 85] width 33 height 17
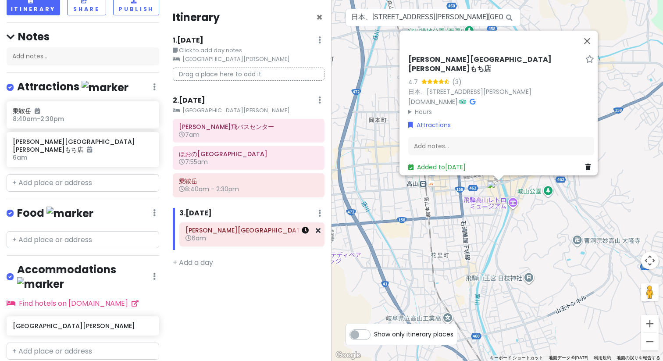
click at [306, 234] on link at bounding box center [305, 230] width 7 height 10
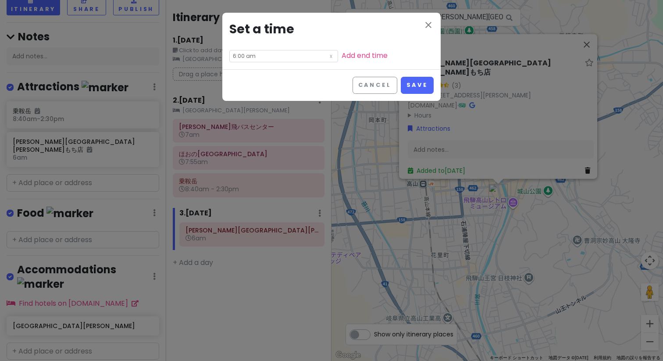
click at [241, 57] on input "6:00 am" at bounding box center [283, 56] width 109 height 12
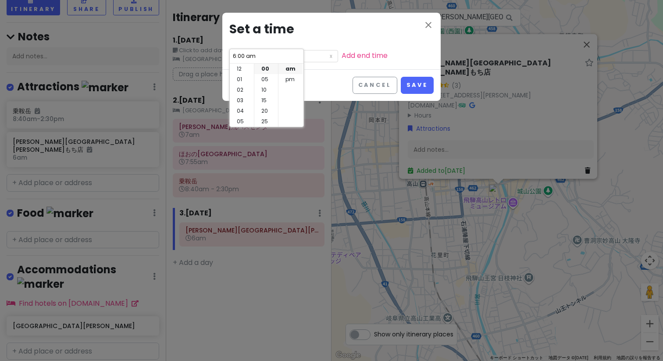
scroll to position [63, 0]
click at [241, 87] on li "08" at bounding box center [242, 90] width 24 height 11
type input "8:00 am"
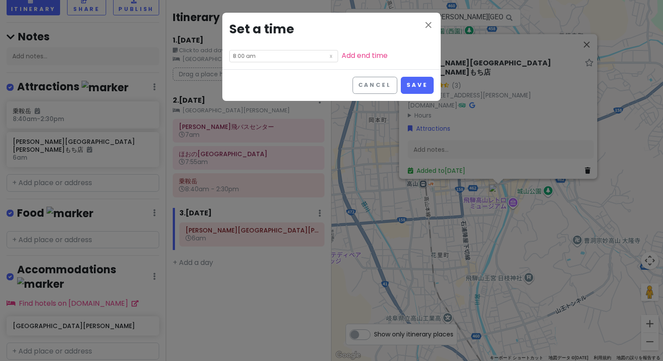
click at [377, 57] on div "close Set a time 8:00 am Add end time" at bounding box center [331, 41] width 218 height 57
click at [414, 85] on button "Save" at bounding box center [417, 85] width 33 height 17
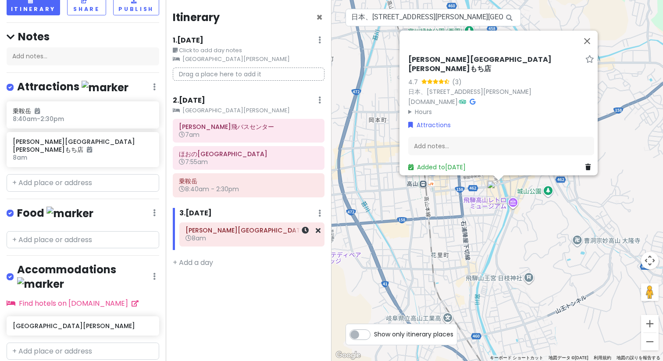
click at [196, 243] on div "[PERSON_NAME][GEOGRAPHIC_DATA][PERSON_NAME]もち店 8am" at bounding box center [251, 234] width 133 height 20
click at [304, 229] on icon at bounding box center [305, 230] width 7 height 7
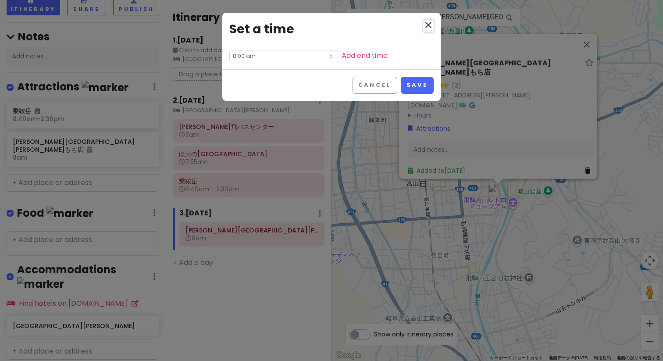
click at [430, 26] on icon "close" at bounding box center [428, 25] width 11 height 11
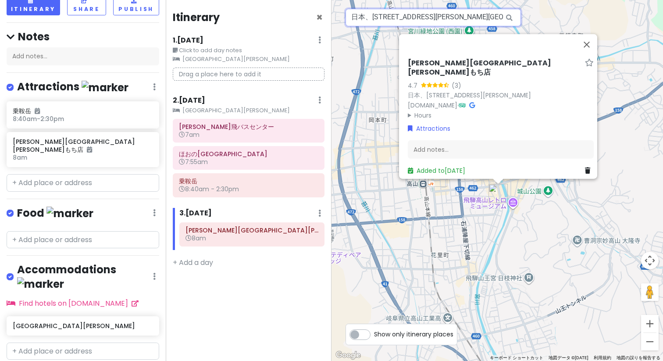
drag, startPoint x: 466, startPoint y: 18, endPoint x: 491, endPoint y: 20, distance: 25.0
click at [491, 20] on input "日本、[STREET_ADDRESS][PERSON_NAME][GEOGRAPHIC_DATA][PERSON_NAME] [PERSON_NAME][GE…" at bounding box center [432, 18] width 175 height 18
drag, startPoint x: 419, startPoint y: 18, endPoint x: 444, endPoint y: 18, distance: 24.6
click at [444, 18] on input "日本、[STREET_ADDRESS][PERSON_NAME][GEOGRAPHIC_DATA][PERSON_NAME] [PERSON_NAME][GE…" at bounding box center [432, 18] width 175 height 18
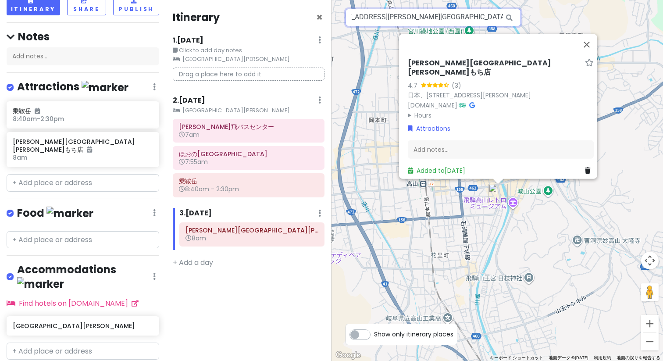
paste input "[PERSON_NAME]"
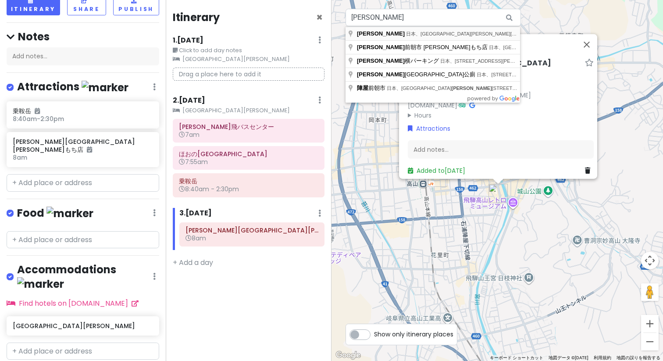
type input "日本、[STREET_ADDRESS][PERSON_NAME] [PERSON_NAME]"
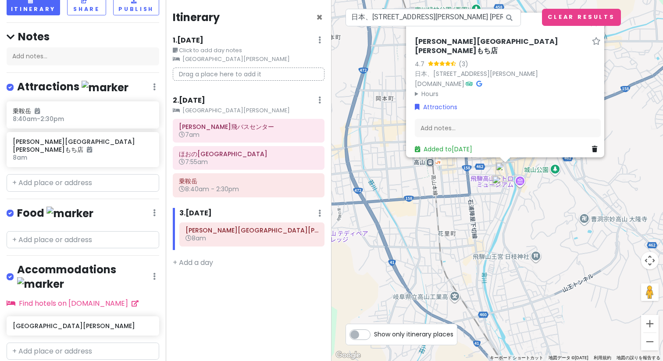
click at [496, 183] on img at bounding box center [497, 180] width 11 height 11
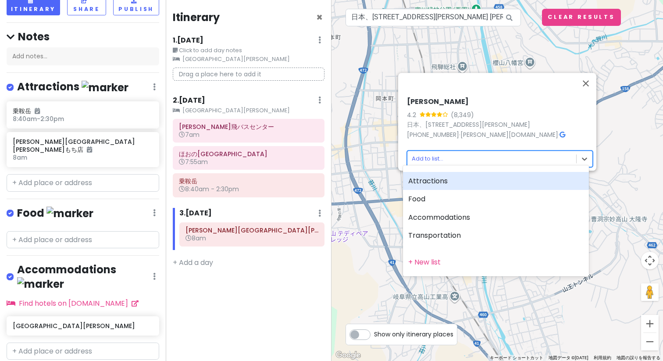
click at [469, 156] on body "飛騨[PERSON_NAME] Trip Private Change Dates Make a Copy Delete Trip Go Pro ⚡️ Giv…" at bounding box center [331, 180] width 663 height 361
click at [469, 179] on div "Attractions" at bounding box center [496, 181] width 186 height 18
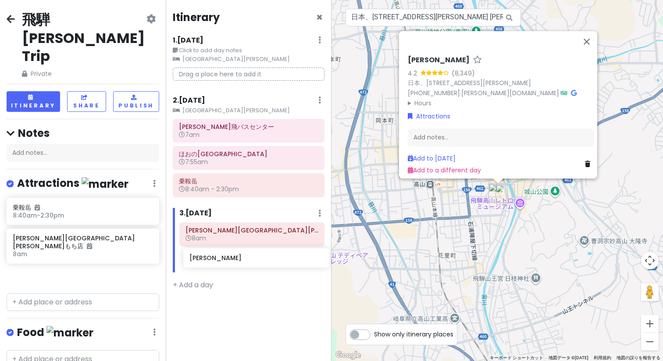
drag, startPoint x: 65, startPoint y: 238, endPoint x: 242, endPoint y: 264, distance: 178.6
click at [242, 264] on div "飛騨[PERSON_NAME] Trip Private Change Dates Make a Copy Delete Trip Go Pro ⚡️ Giv…" at bounding box center [331, 180] width 663 height 361
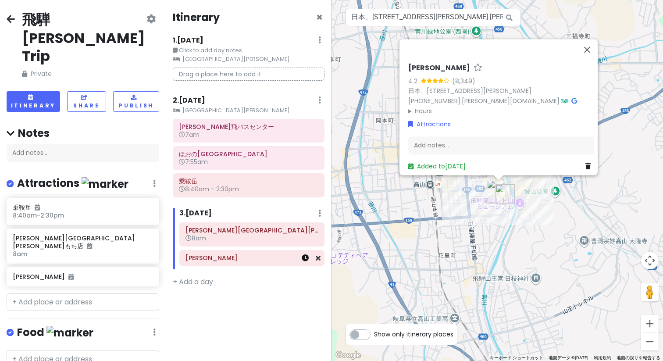
click at [303, 259] on icon at bounding box center [305, 257] width 7 height 7
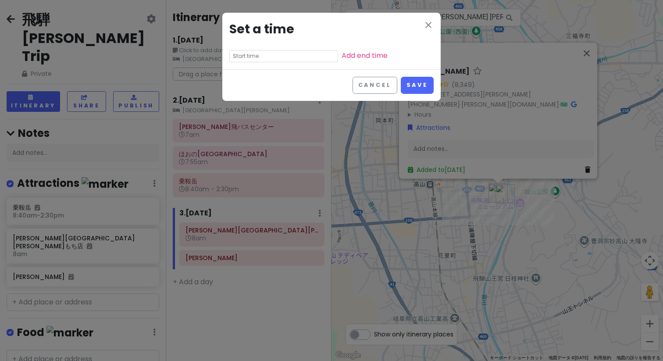
click at [238, 55] on input "text" at bounding box center [283, 56] width 109 height 12
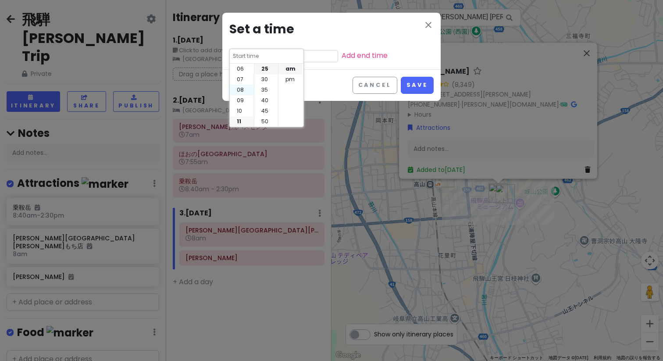
click at [240, 88] on li "08" at bounding box center [242, 90] width 24 height 11
type input "8:25 am"
click at [263, 108] on li "45" at bounding box center [266, 111] width 24 height 11
type input "8:45 am"
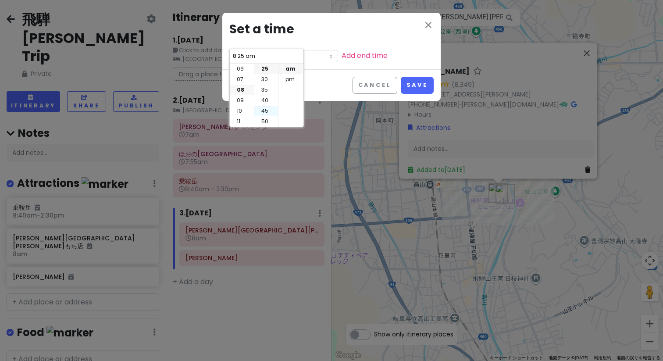
type input "8:45 am"
click at [413, 83] on button "Save" at bounding box center [417, 85] width 33 height 17
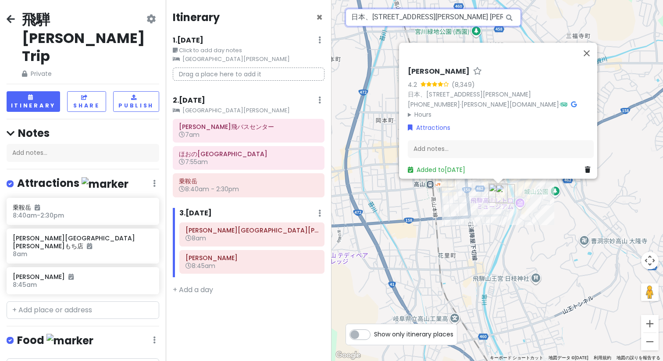
click at [419, 20] on input "日本、[STREET_ADDRESS][PERSON_NAME] [PERSON_NAME]" at bounding box center [432, 18] width 175 height 18
type input "日本、[GEOGRAPHIC_DATA][PERSON_NAME][GEOGRAPHIC_DATA][PERSON_NAME][GEOGRAPHIC_DATA…"
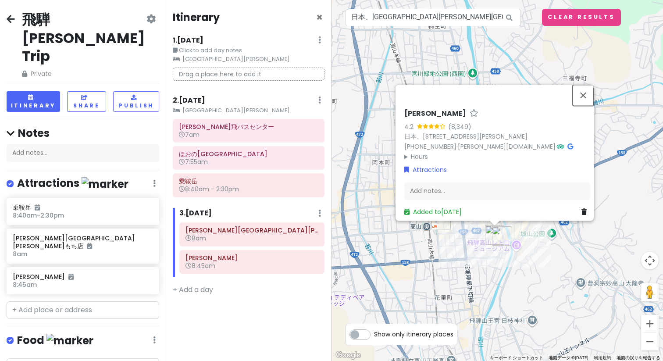
click at [587, 91] on button "閉じる" at bounding box center [582, 95] width 21 height 21
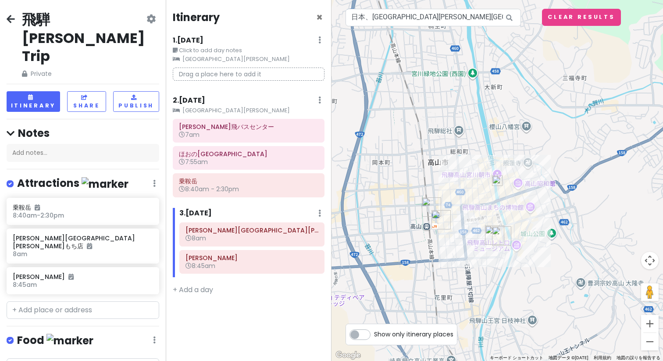
click at [500, 180] on img at bounding box center [497, 180] width 11 height 11
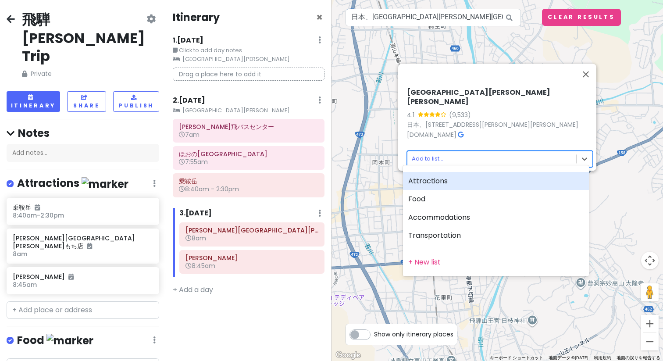
click at [498, 151] on body "飛騨[PERSON_NAME] Trip Private Change Dates Make a Copy Delete Trip Go Pro ⚡️ Giv…" at bounding box center [331, 180] width 663 height 361
click at [495, 183] on div "Attractions" at bounding box center [496, 181] width 186 height 18
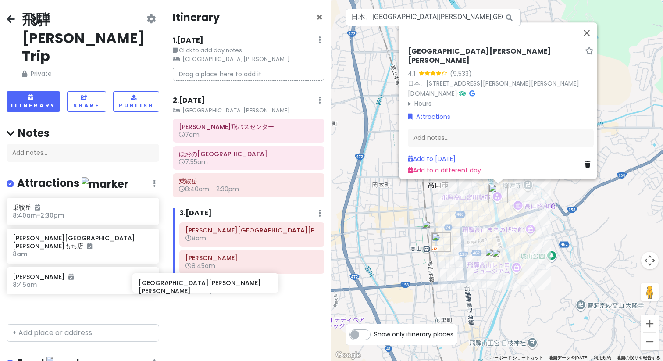
scroll to position [1, 0]
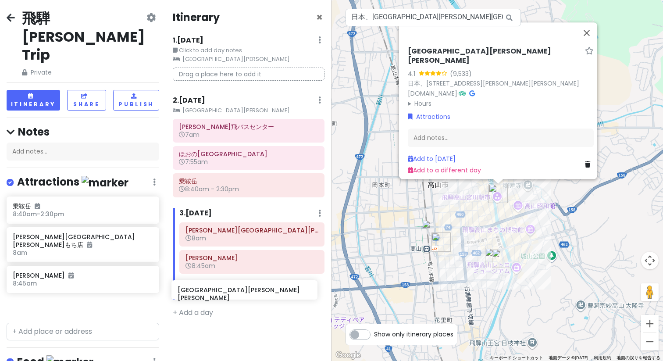
drag, startPoint x: 69, startPoint y: 263, endPoint x: 234, endPoint y: 290, distance: 167.4
click at [234, 290] on div "飛騨[PERSON_NAME] Trip Private Change Dates Make a Copy Delete Trip Go Pro ⚡️ Giv…" at bounding box center [331, 180] width 663 height 361
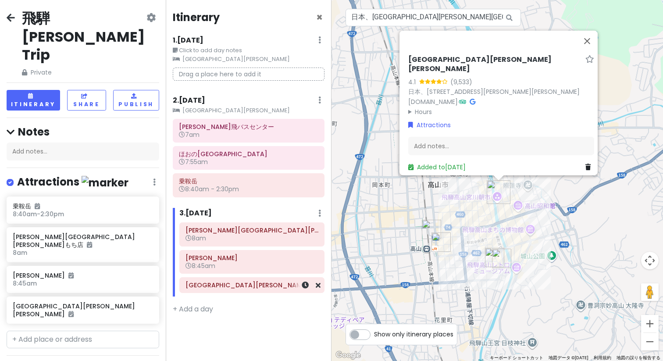
click at [309, 287] on div at bounding box center [305, 284] width 29 height 15
click at [308, 287] on icon at bounding box center [305, 284] width 7 height 7
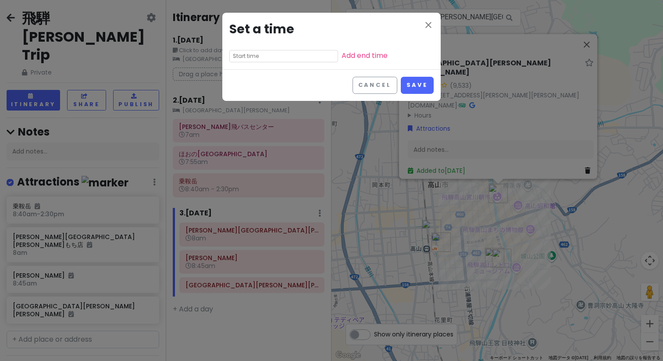
click at [245, 54] on input "text" at bounding box center [283, 56] width 109 height 12
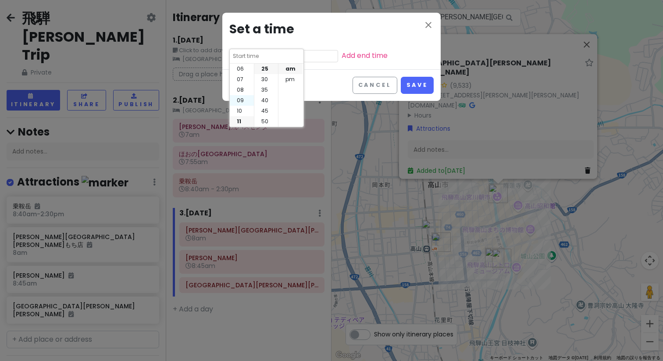
click at [240, 99] on li "09" at bounding box center [242, 100] width 24 height 11
type input "9:25 am"
click at [262, 82] on li "30" at bounding box center [266, 79] width 24 height 11
type input "9:30 am"
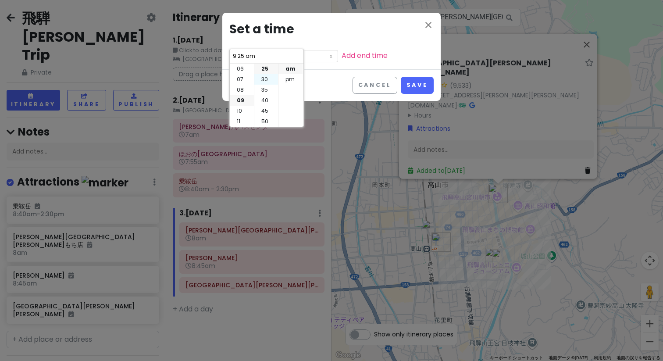
type input "9:30 am"
click at [236, 109] on li "10" at bounding box center [242, 111] width 24 height 11
type input "10:30 am"
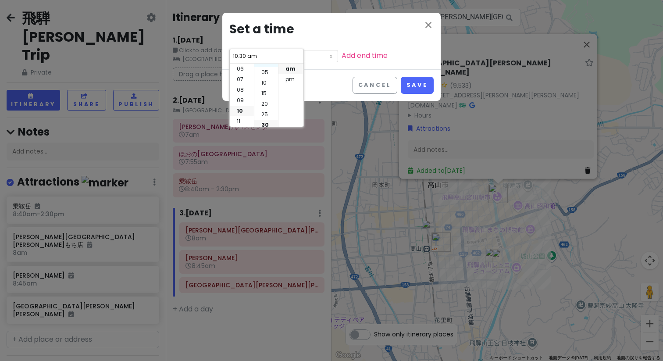
scroll to position [0, 0]
click at [266, 73] on li "00" at bounding box center [266, 69] width 24 height 11
type input "10:00 am"
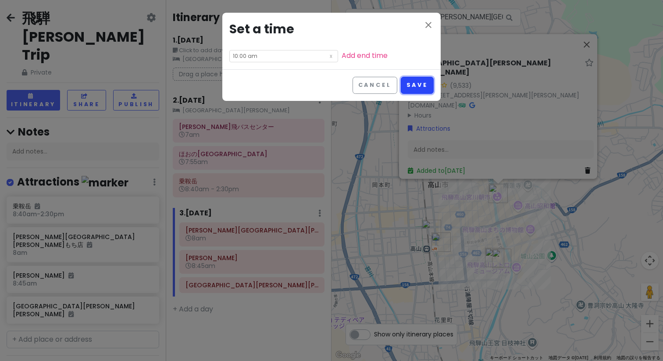
click at [414, 83] on button "Save" at bounding box center [417, 85] width 33 height 17
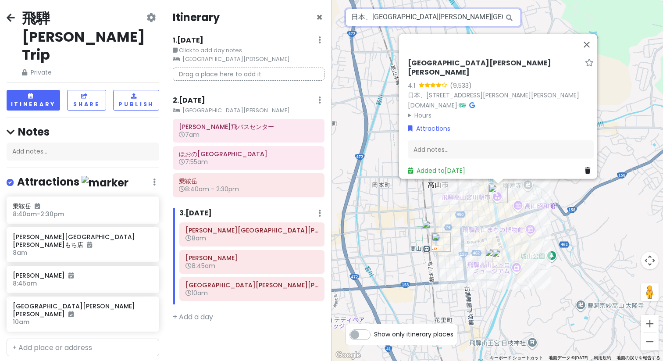
click at [384, 19] on input "日本、[GEOGRAPHIC_DATA][PERSON_NAME][GEOGRAPHIC_DATA][PERSON_NAME][GEOGRAPHIC_DATA…" at bounding box center [432, 18] width 175 height 18
paste input "三町伝統的[PERSON_NAME]物群保存地区"
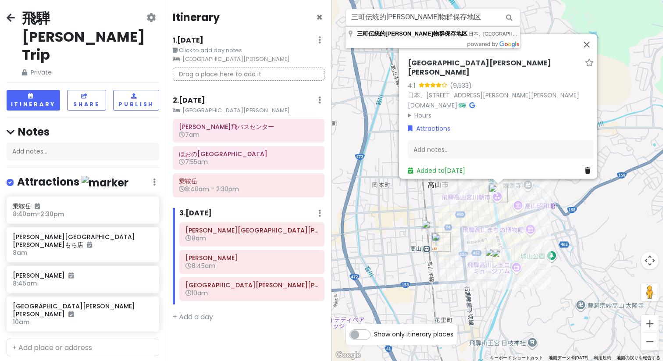
type input "日本、[GEOGRAPHIC_DATA][PERSON_NAME][GEOGRAPHIC_DATA][PERSON_NAME][GEOGRAPHIC_DATA…"
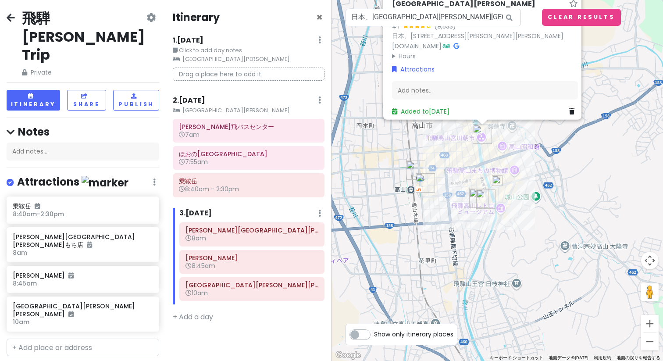
click at [496, 181] on img at bounding box center [497, 180] width 11 height 11
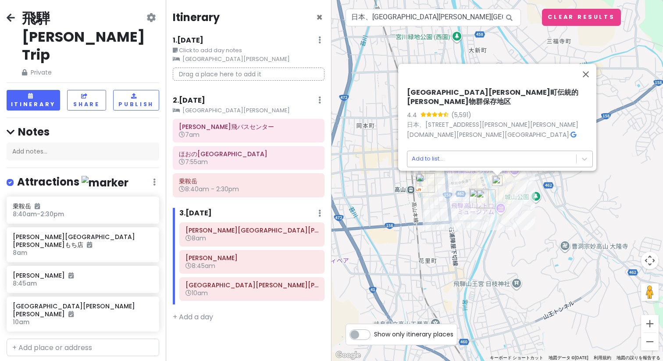
click at [472, 149] on body "飛騨[PERSON_NAME] Trip Private Change Dates Make a Copy Delete Trip Go Pro ⚡️ Giv…" at bounding box center [331, 180] width 663 height 361
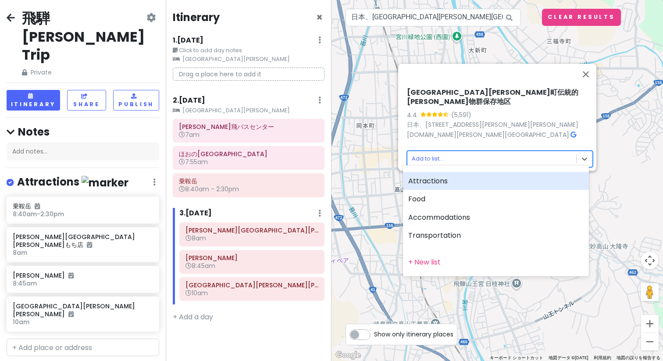
click at [470, 179] on div "Attractions" at bounding box center [496, 181] width 186 height 18
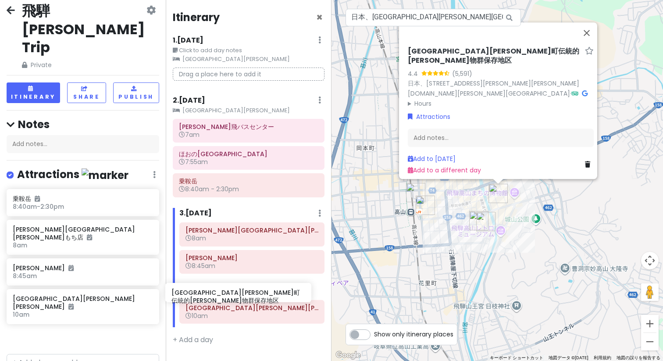
scroll to position [2, 0]
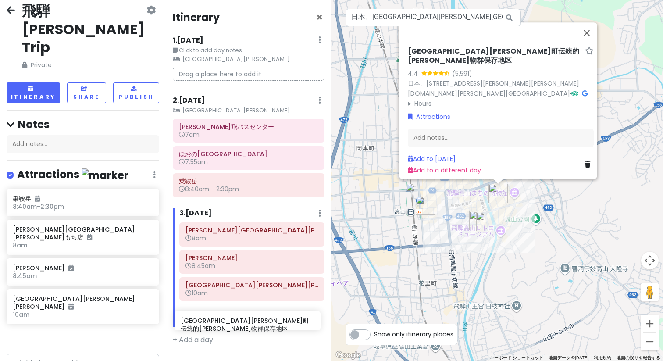
drag, startPoint x: 99, startPoint y: 290, endPoint x: 267, endPoint y: 319, distance: 170.4
click at [267, 319] on div "飛騨[PERSON_NAME] Trip Private Change Dates Make a Copy Delete Trip Go Pro ⚡️ Giv…" at bounding box center [331, 180] width 663 height 361
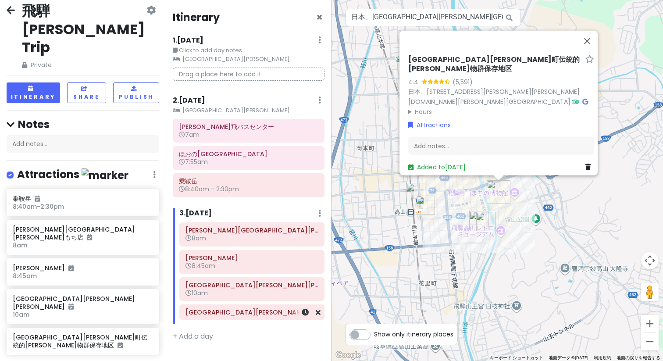
scroll to position [0, 0]
click at [309, 316] on div at bounding box center [305, 312] width 29 height 15
click at [306, 314] on icon at bounding box center [305, 312] width 7 height 7
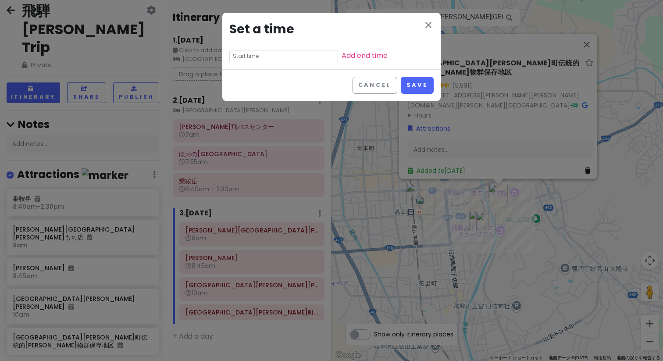
click at [242, 57] on input "text" at bounding box center [283, 56] width 109 height 12
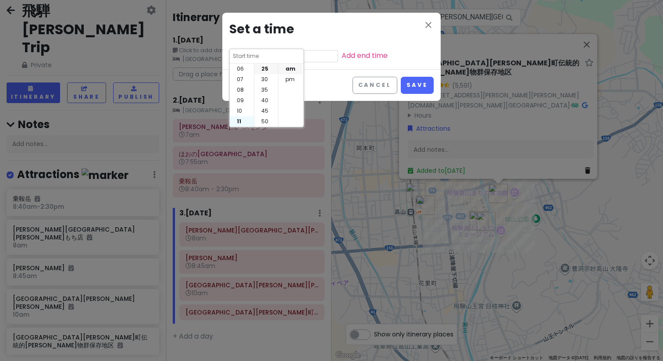
click at [242, 121] on li "11" at bounding box center [242, 121] width 24 height 11
type input "11:25 am"
click at [261, 73] on li "00" at bounding box center [266, 69] width 24 height 11
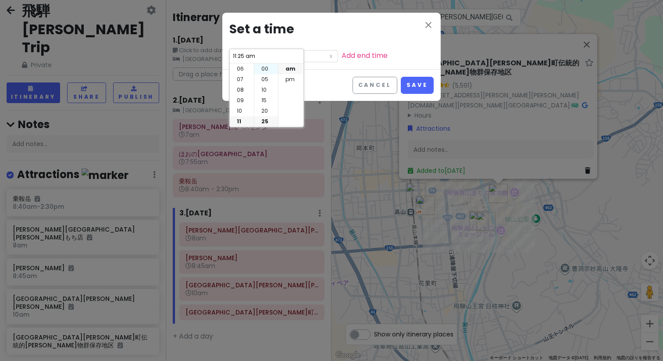
type input "11:00 am"
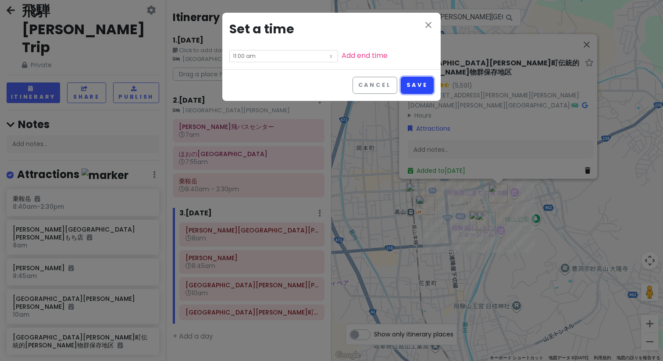
click at [411, 79] on button "Save" at bounding box center [417, 85] width 33 height 17
